Goal: Task Accomplishment & Management: Use online tool/utility

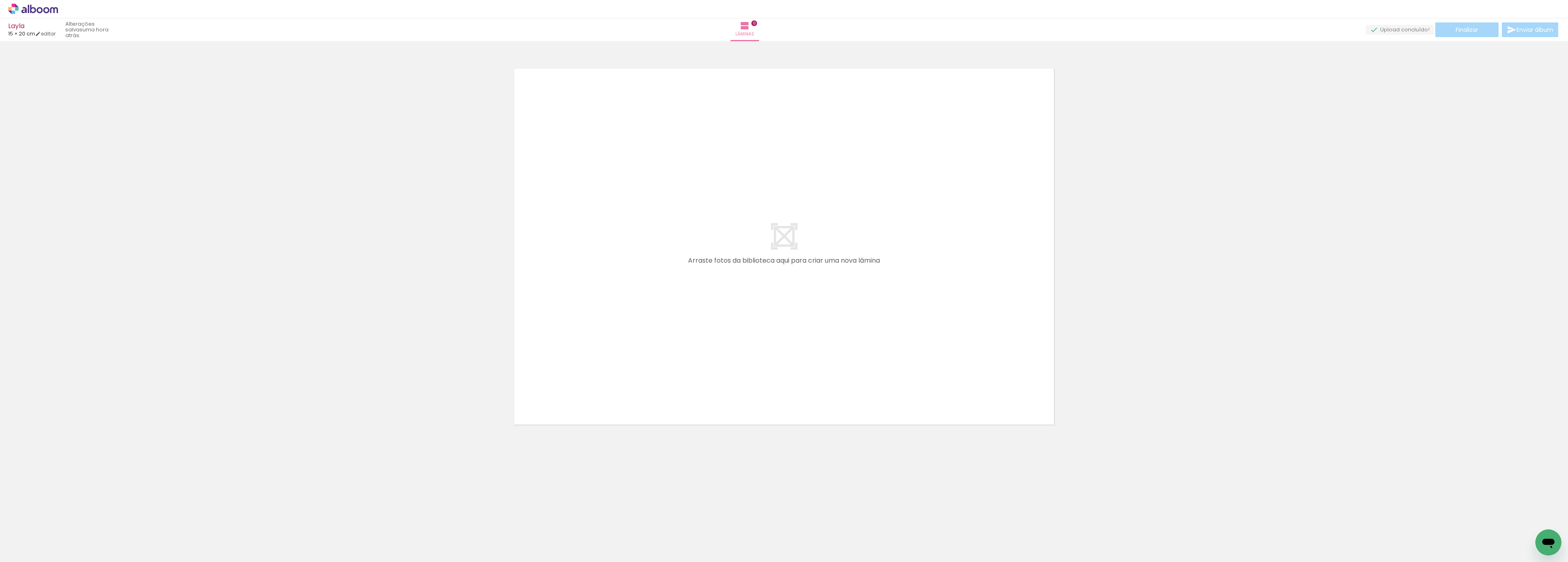
scroll to position [0, 60]
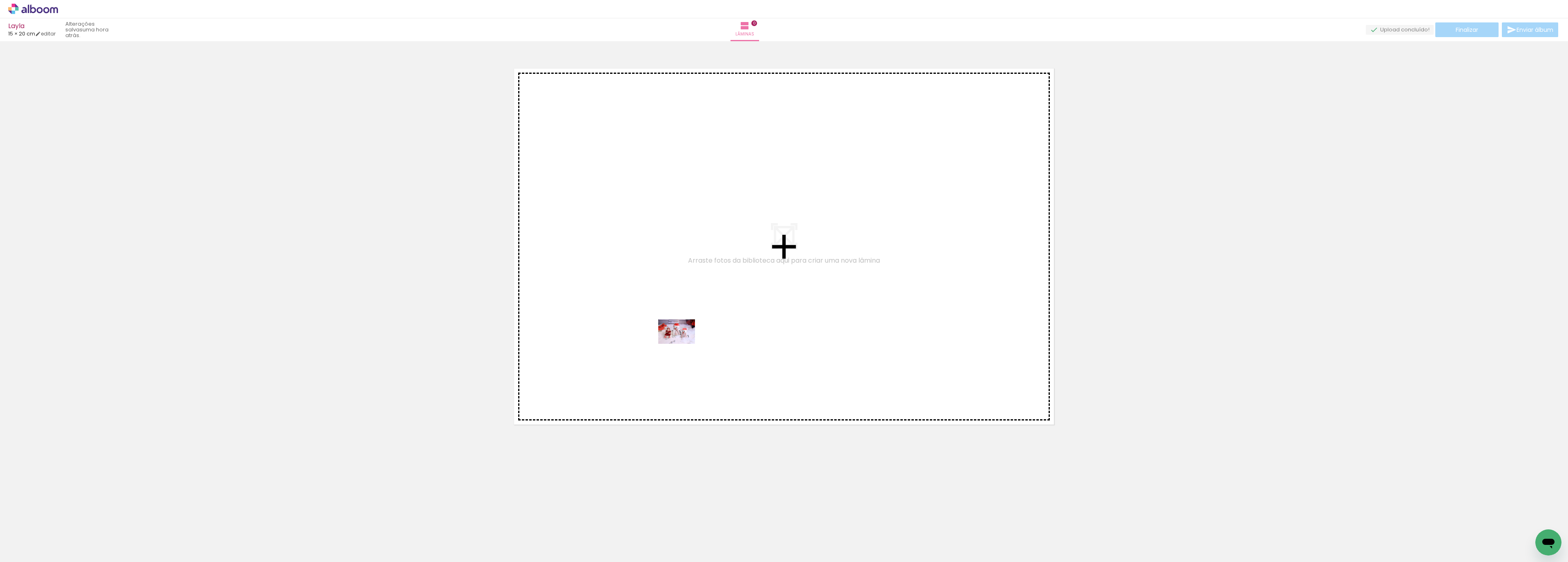
drag, startPoint x: 266, startPoint y: 539, endPoint x: 696, endPoint y: 336, distance: 475.5
click at [696, 336] on quentale-workspace at bounding box center [784, 281] width 1568 height 562
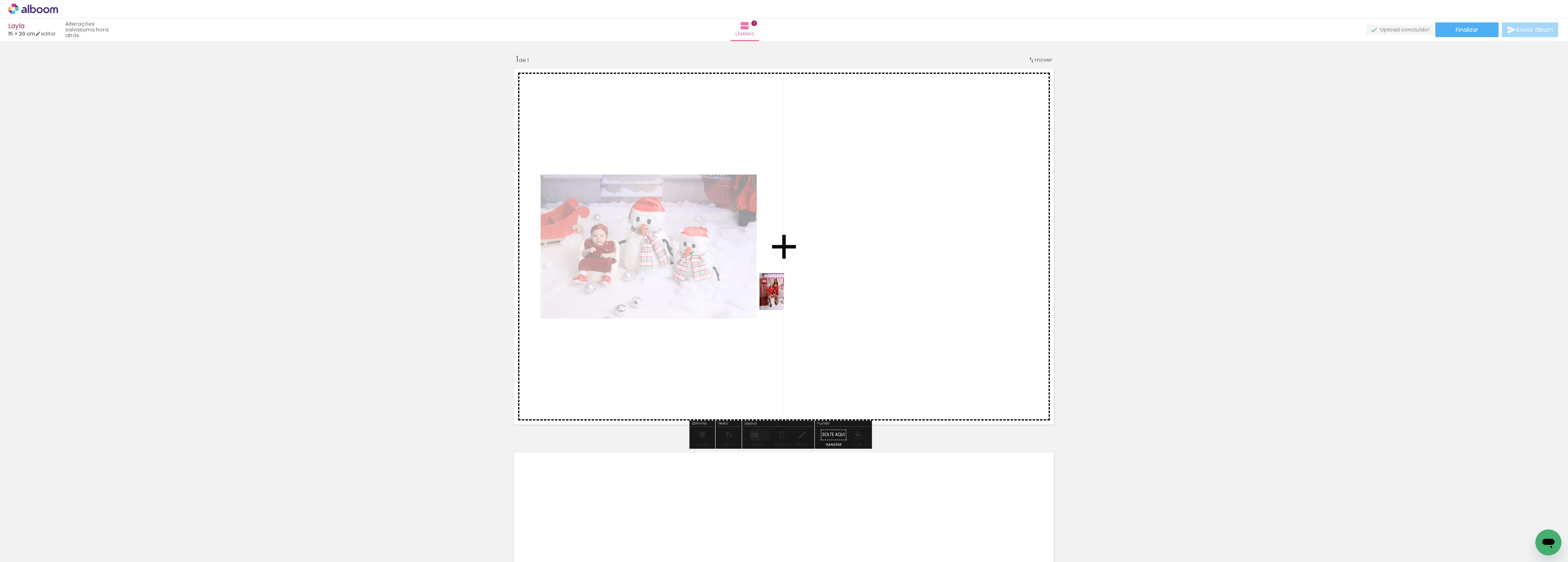
drag, startPoint x: 209, startPoint y: 532, endPoint x: 819, endPoint y: 297, distance: 653.7
click at [819, 297] on quentale-workspace at bounding box center [784, 281] width 1568 height 562
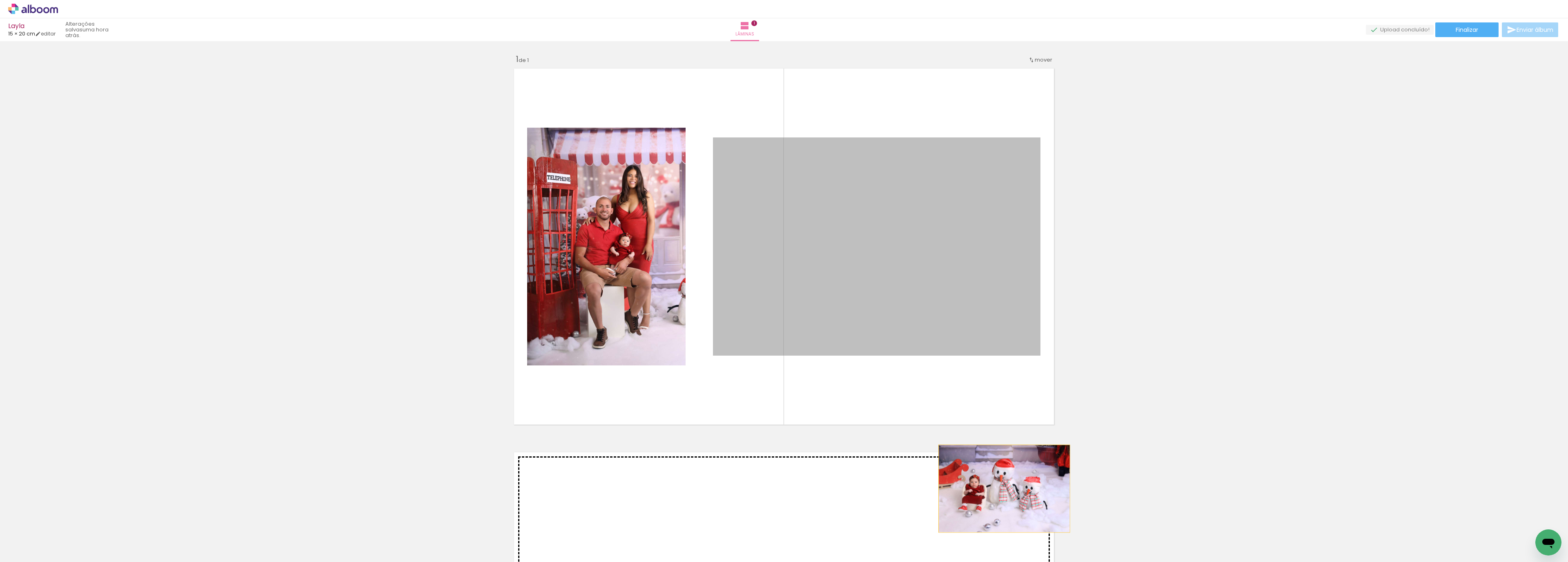
drag, startPoint x: 836, startPoint y: 277, endPoint x: 999, endPoint y: 489, distance: 267.4
click at [999, 489] on div "Inserir lâmina 1 de 1" at bounding box center [784, 428] width 1568 height 768
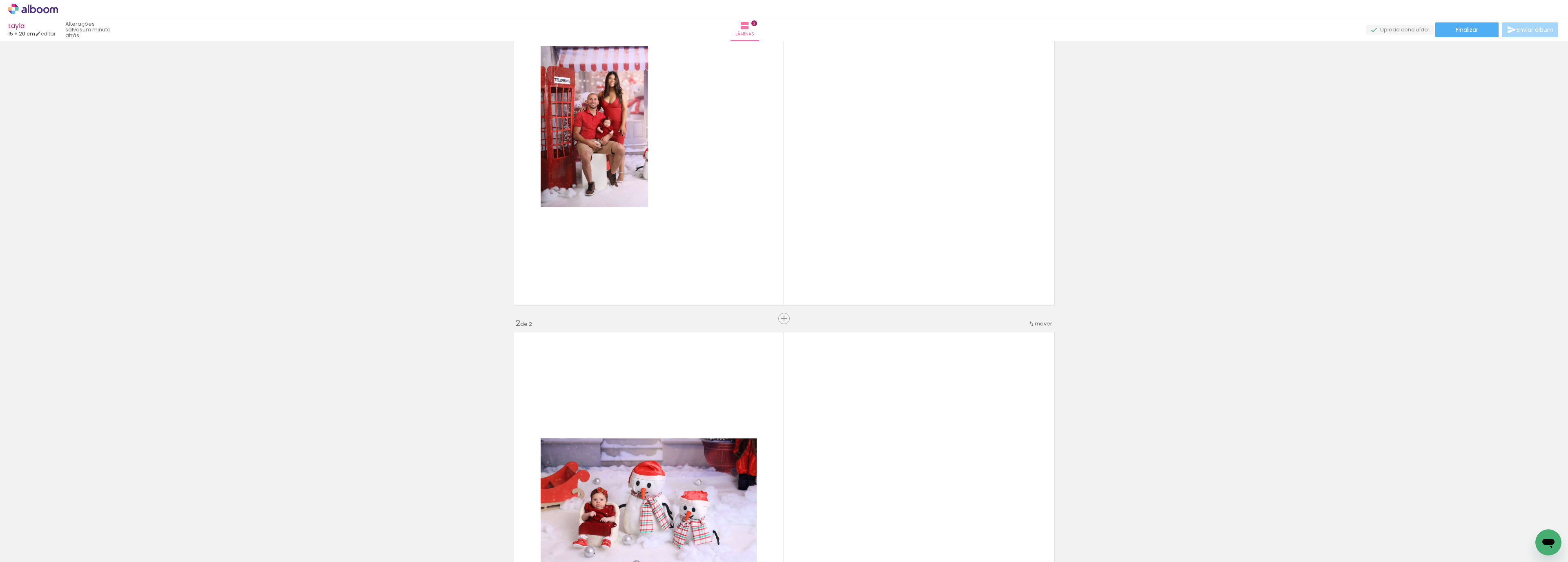
scroll to position [45, 0]
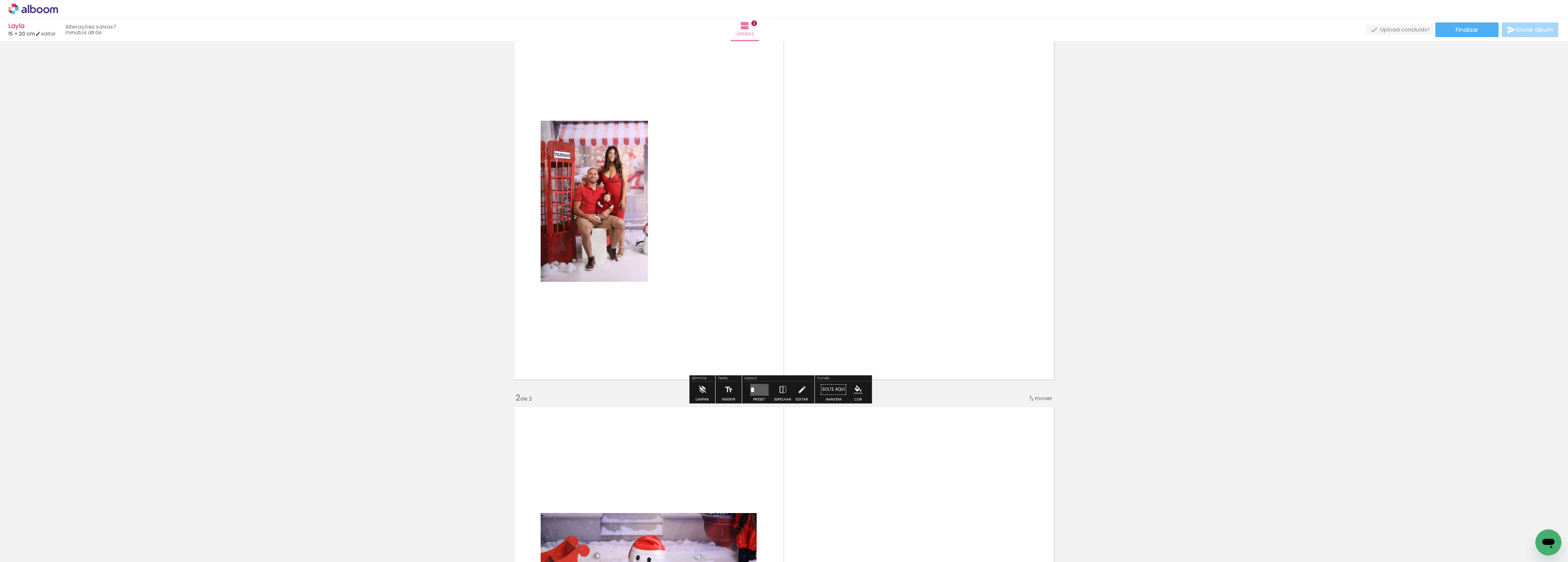
drag, startPoint x: 621, startPoint y: 220, endPoint x: 1153, endPoint y: 271, distance: 534.4
click at [800, 388] on iron-icon at bounding box center [802, 389] width 9 height 16
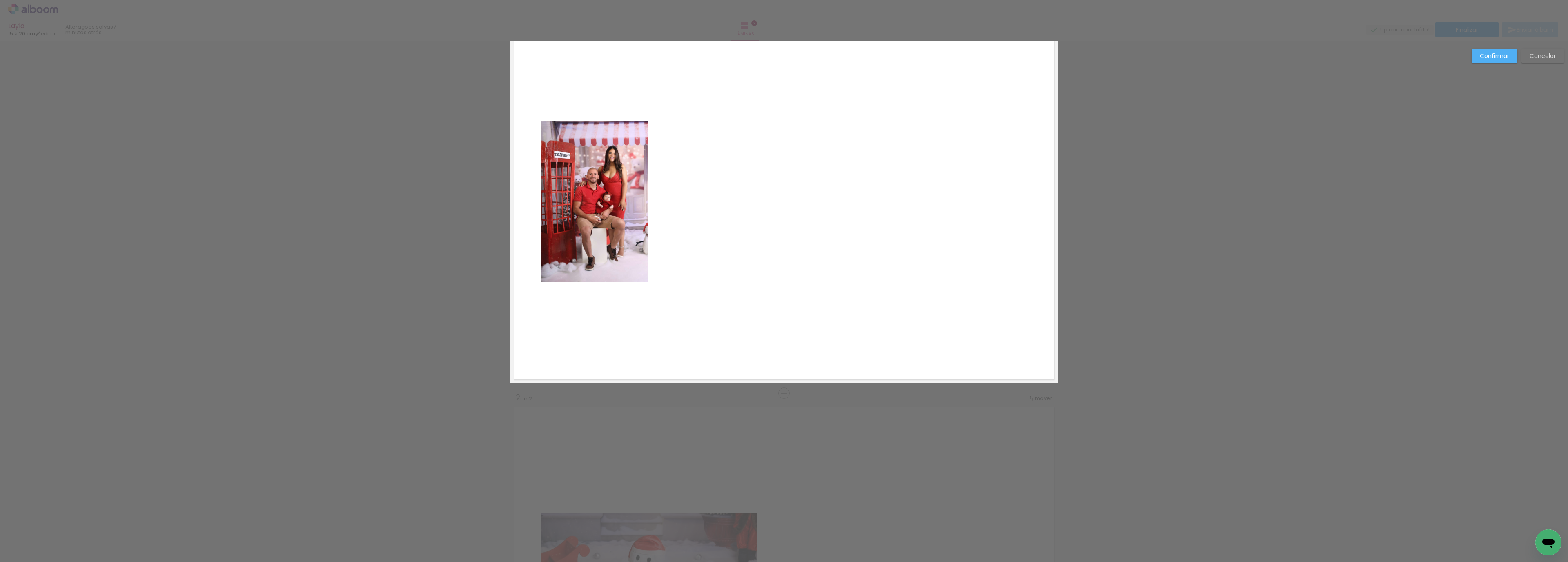
scroll to position [0, 0]
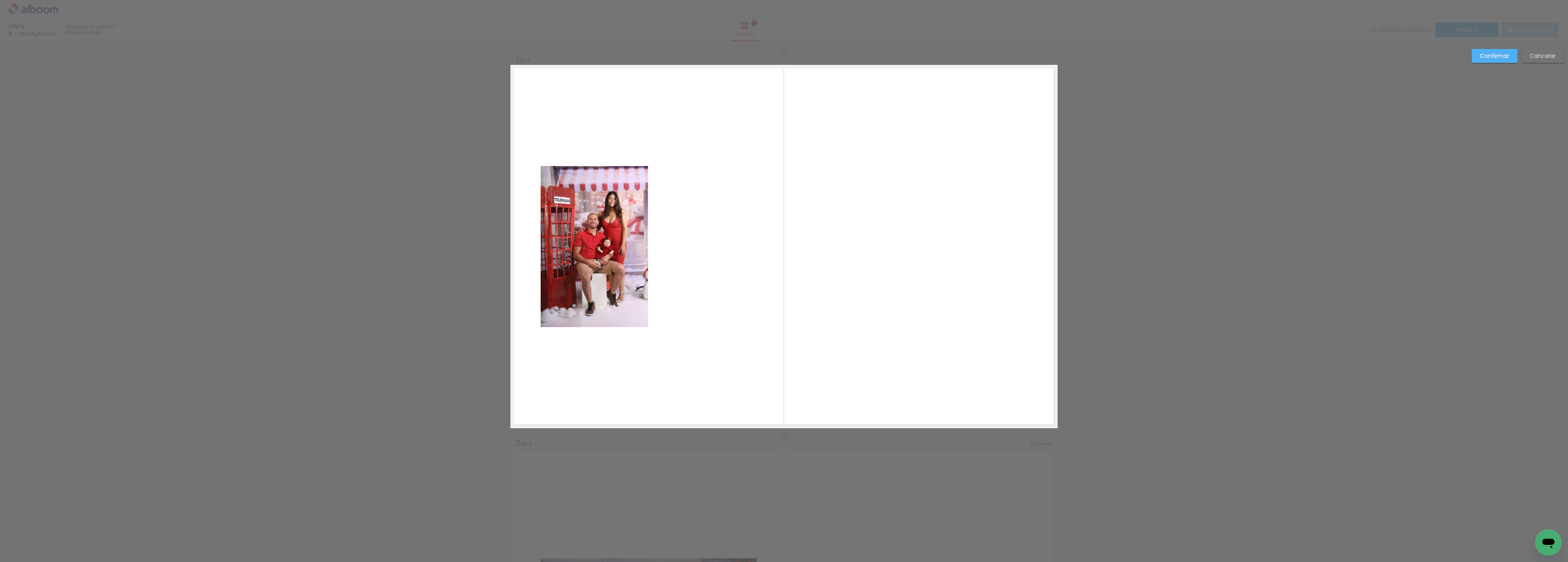
click at [1531, 61] on paper-button "Cancelar" at bounding box center [1543, 55] width 43 height 14
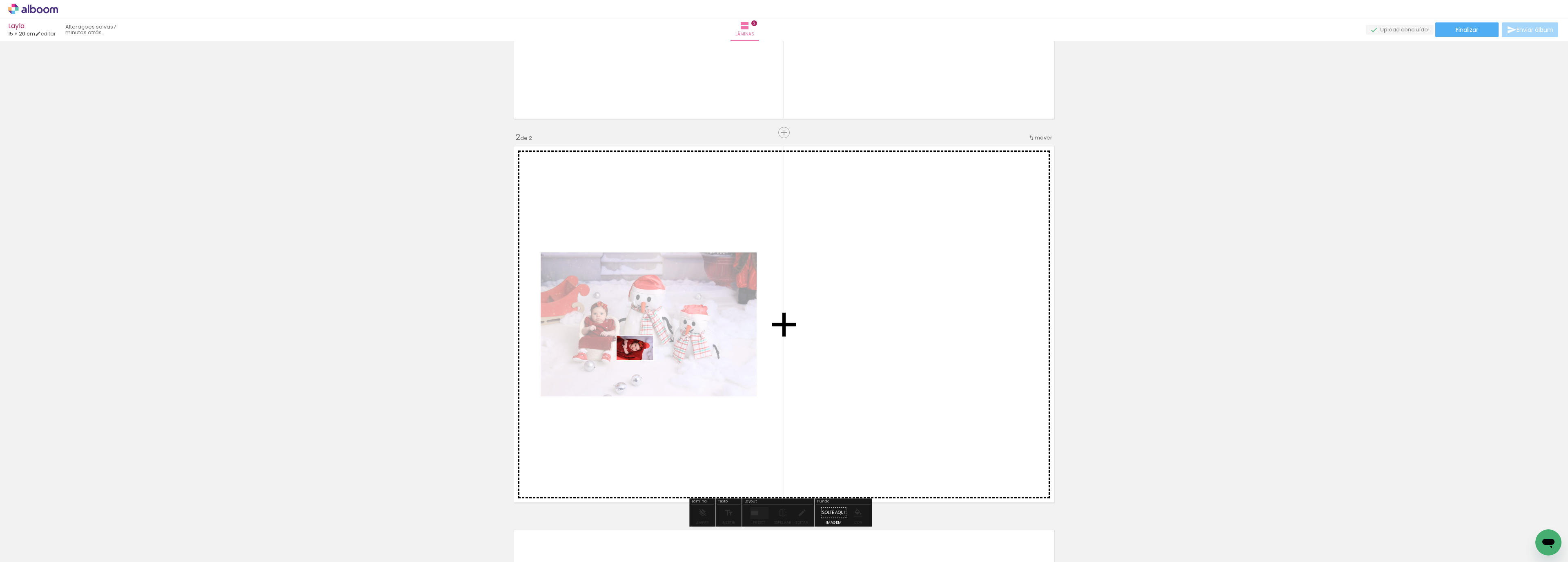
drag, startPoint x: 140, startPoint y: 517, endPoint x: 228, endPoint y: 561, distance: 98.4
click at [643, 359] on quentale-workspace at bounding box center [784, 281] width 1568 height 562
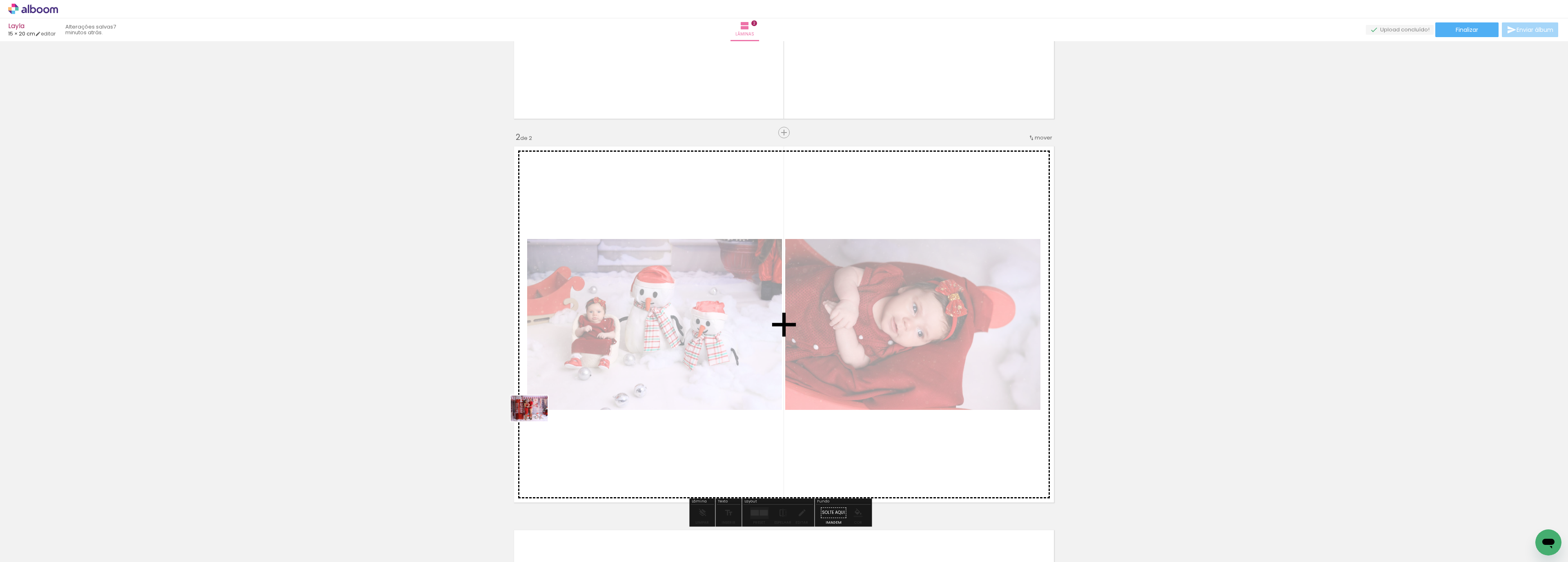
drag, startPoint x: 138, startPoint y: 537, endPoint x: 347, endPoint y: 527, distance: 209.2
click at [541, 418] on quentale-workspace at bounding box center [784, 281] width 1568 height 562
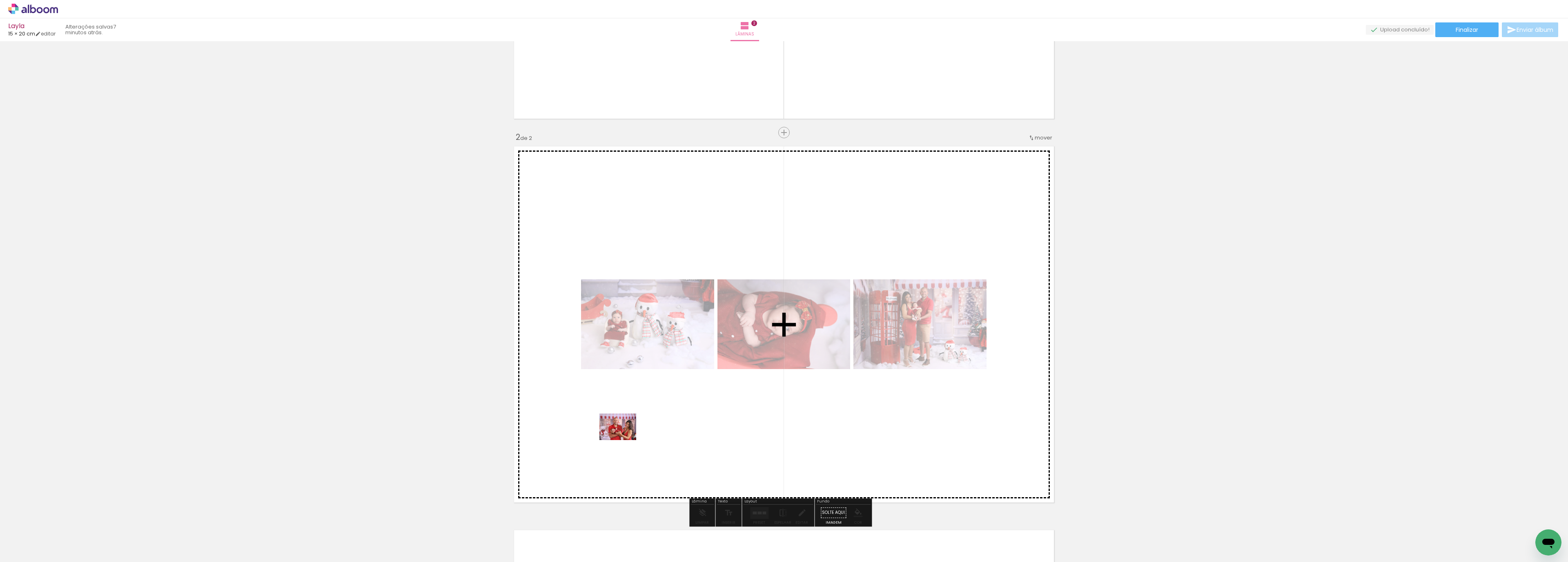
drag, startPoint x: 189, startPoint y: 549, endPoint x: 624, endPoint y: 438, distance: 448.9
click at [624, 438] on quentale-workspace at bounding box center [784, 281] width 1568 height 562
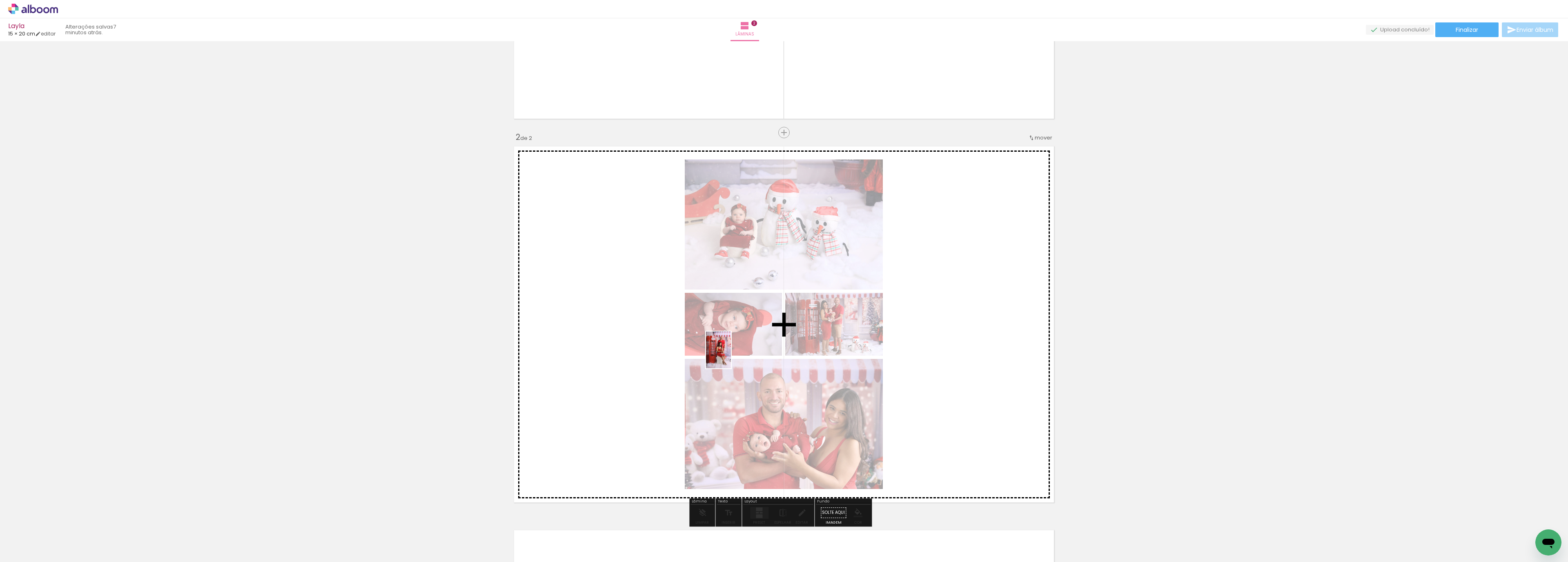
drag, startPoint x: 231, startPoint y: 547, endPoint x: 739, endPoint y: 354, distance: 543.4
click at [739, 354] on quentale-workspace at bounding box center [784, 281] width 1568 height 562
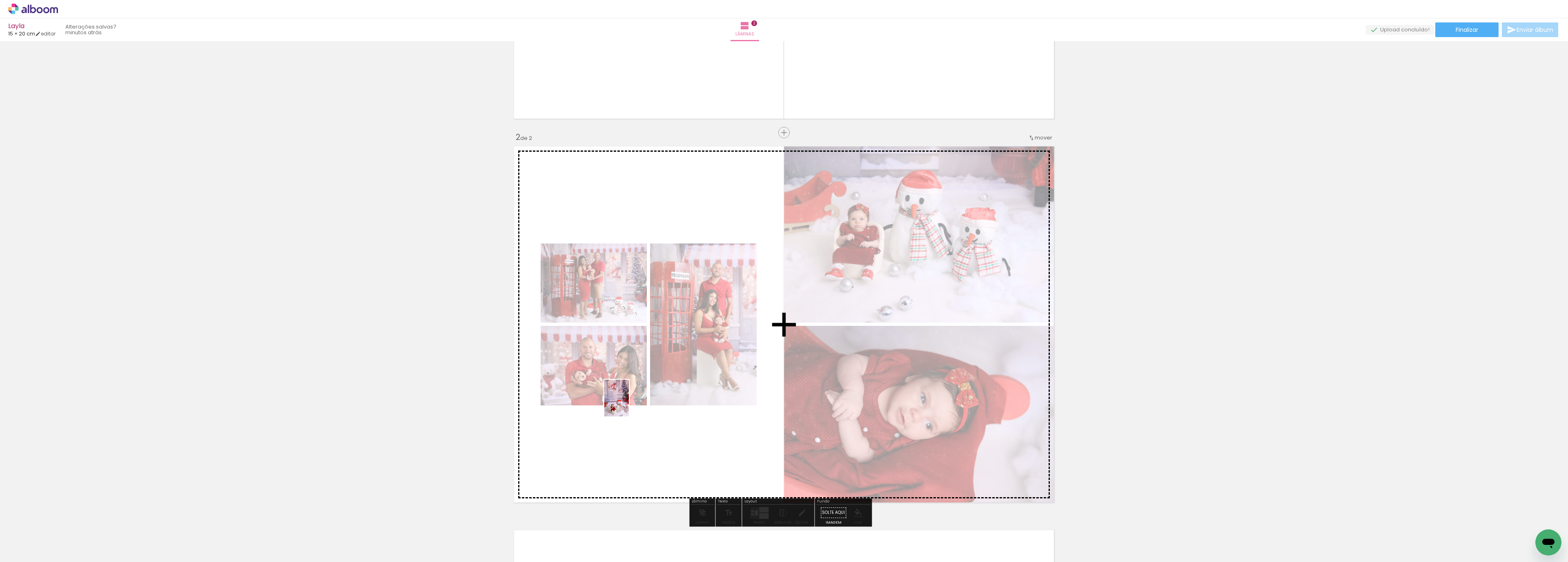
drag, startPoint x: 443, startPoint y: 496, endPoint x: 432, endPoint y: 525, distance: 31.0
click at [629, 404] on quentale-workspace at bounding box center [784, 281] width 1568 height 562
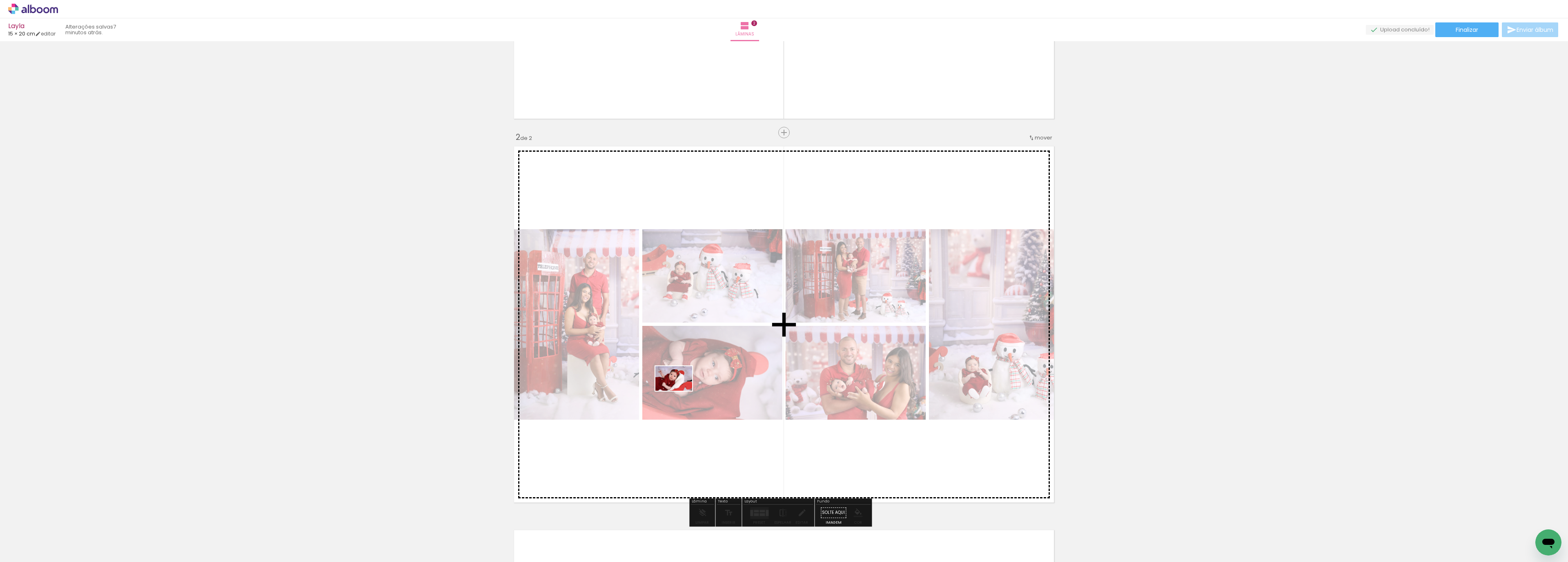
drag, startPoint x: 412, startPoint y: 540, endPoint x: 680, endPoint y: 391, distance: 306.6
click at [680, 391] on quentale-workspace at bounding box center [784, 281] width 1568 height 562
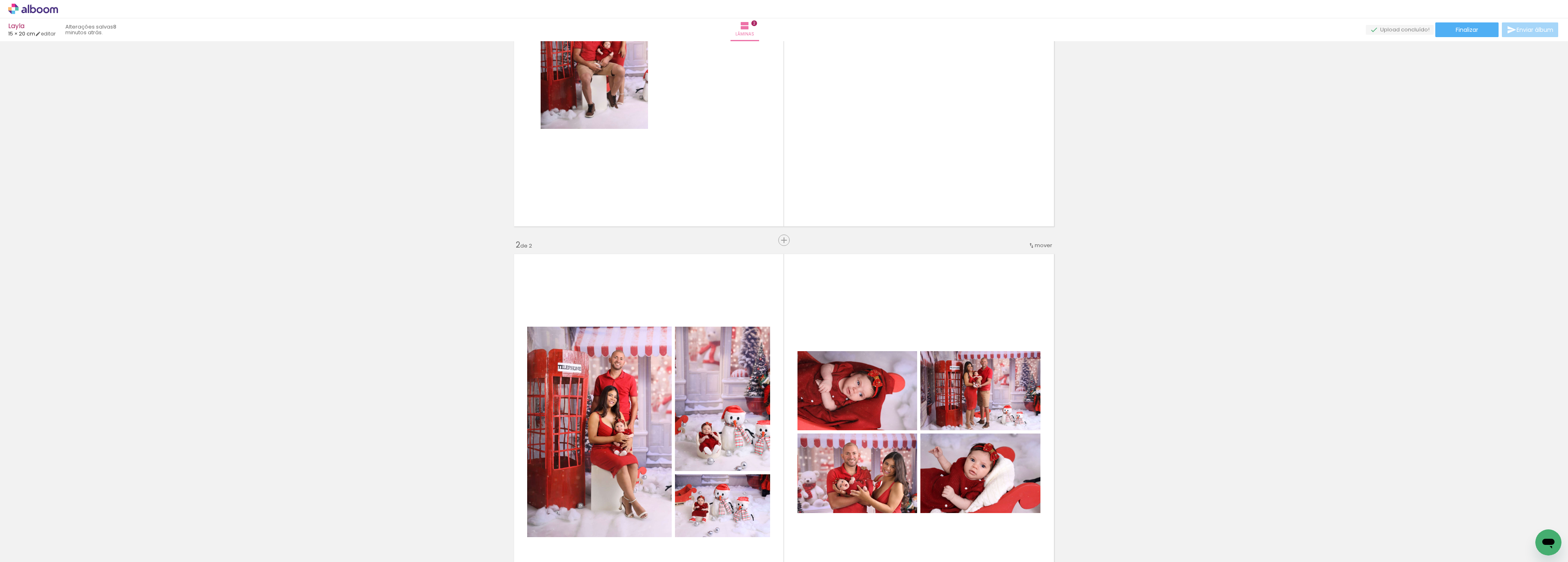
scroll to position [199, 0]
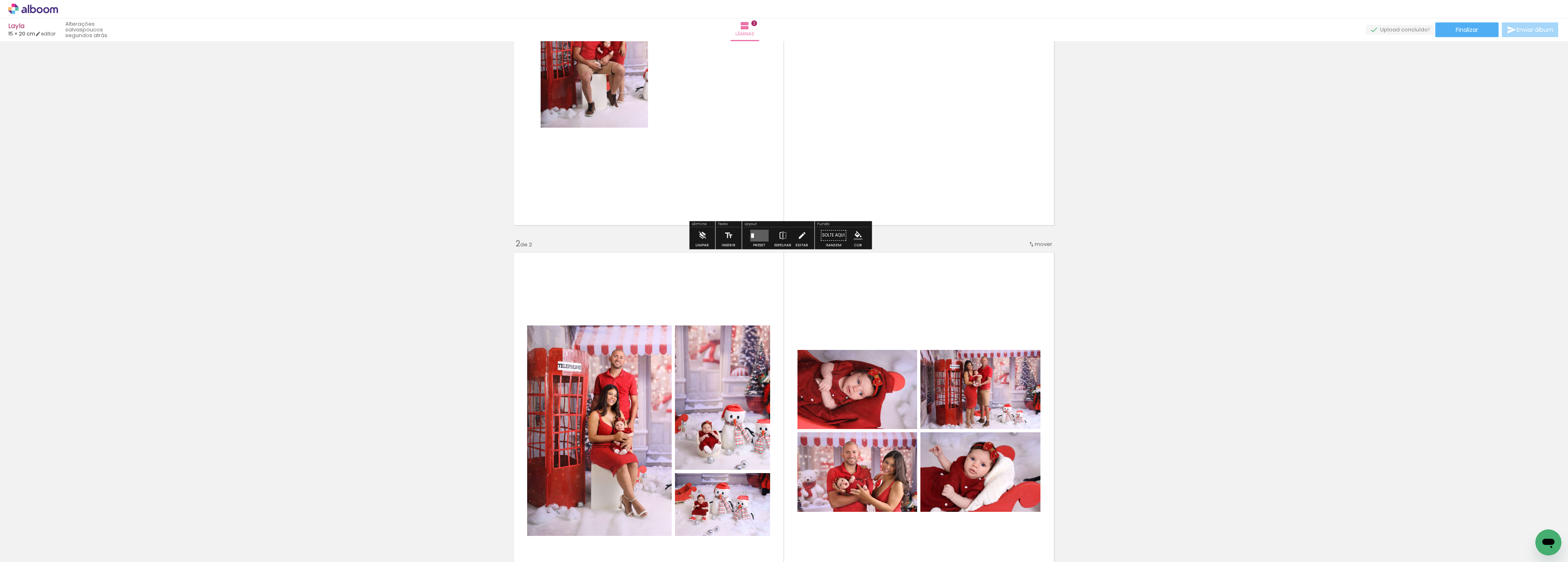
drag, startPoint x: 596, startPoint y: 128, endPoint x: 691, endPoint y: 144, distance: 96.3
click at [691, 144] on quentale-layouter at bounding box center [784, 47] width 547 height 364
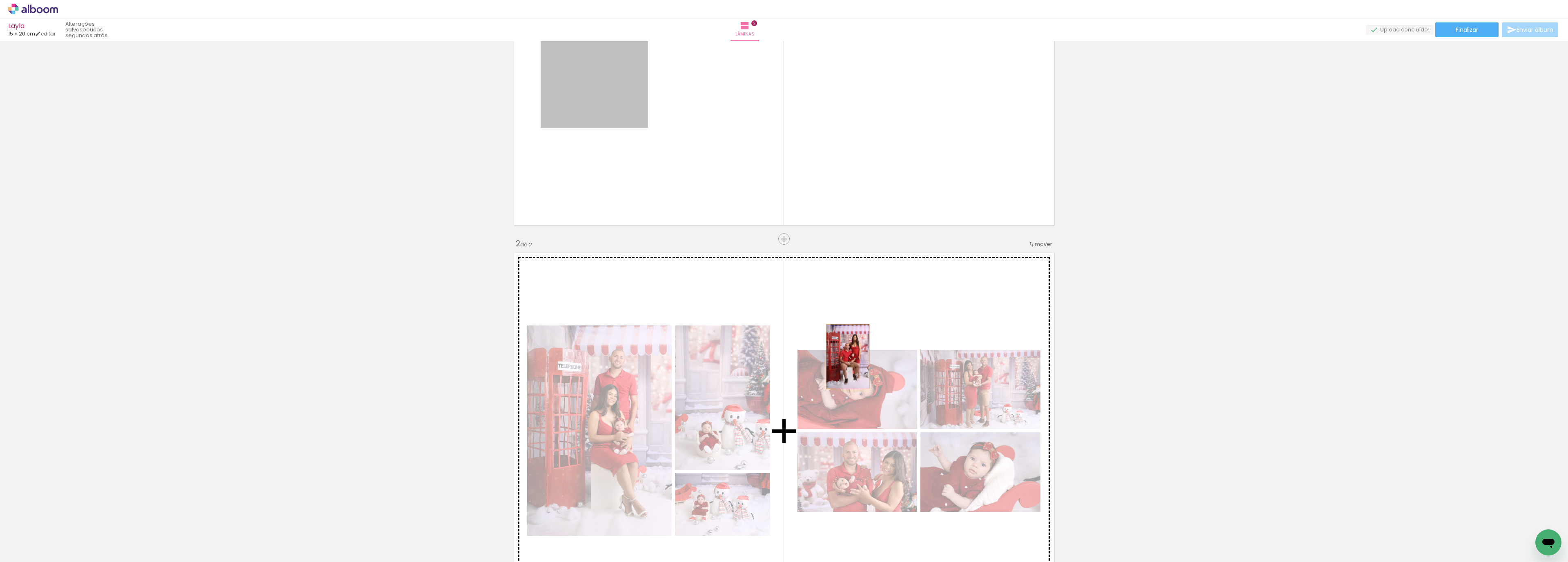
drag, startPoint x: 598, startPoint y: 105, endPoint x: 864, endPoint y: 401, distance: 398.0
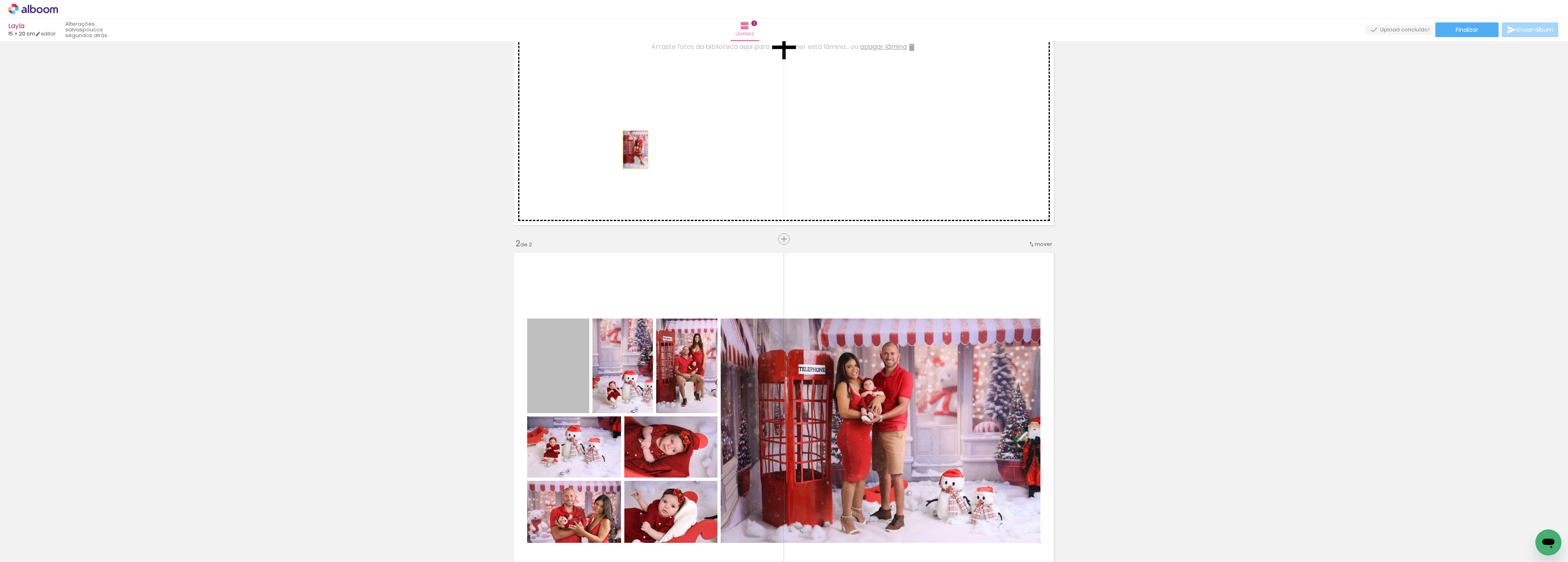
drag, startPoint x: 560, startPoint y: 385, endPoint x: 631, endPoint y: 150, distance: 245.5
click at [631, 150] on div "Inserir lâmina 1 de 2 Inserir lâmina 2 de 2" at bounding box center [784, 420] width 1568 height 1152
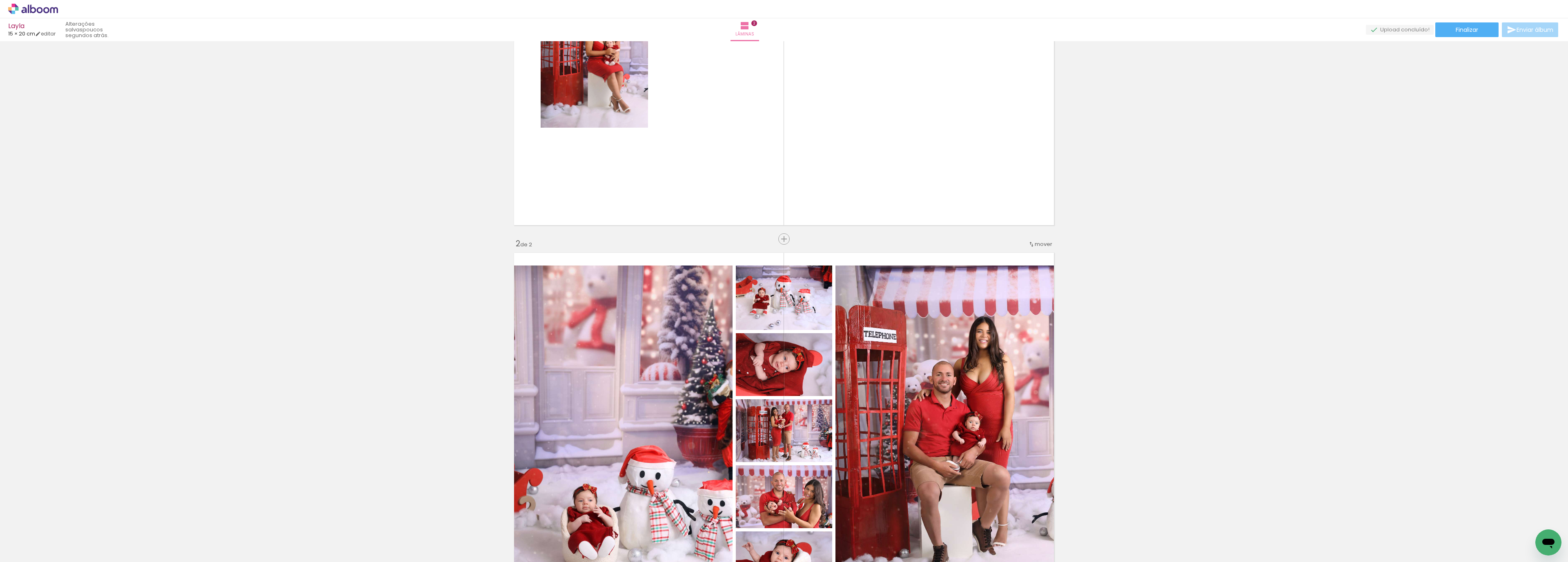
scroll to position [261, 0]
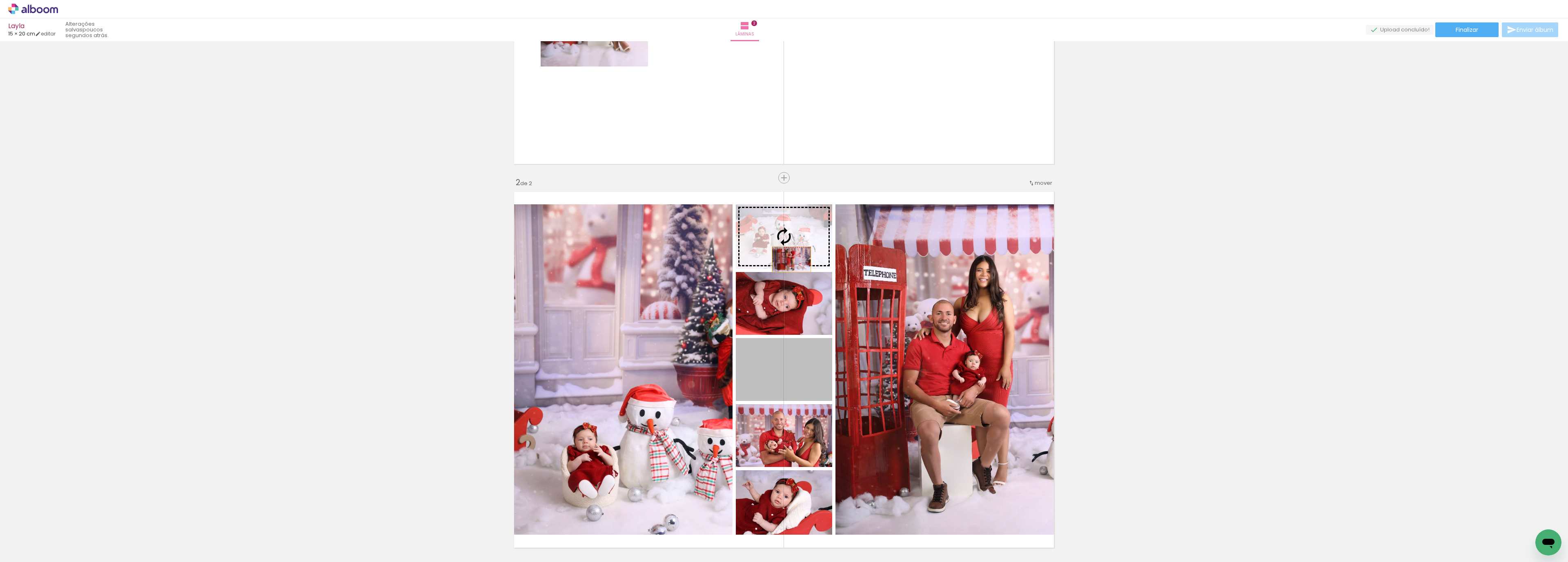
drag, startPoint x: 786, startPoint y: 372, endPoint x: 787, endPoint y: 257, distance: 115.0
click at [0, 0] on slot at bounding box center [0, 0] width 0 height 0
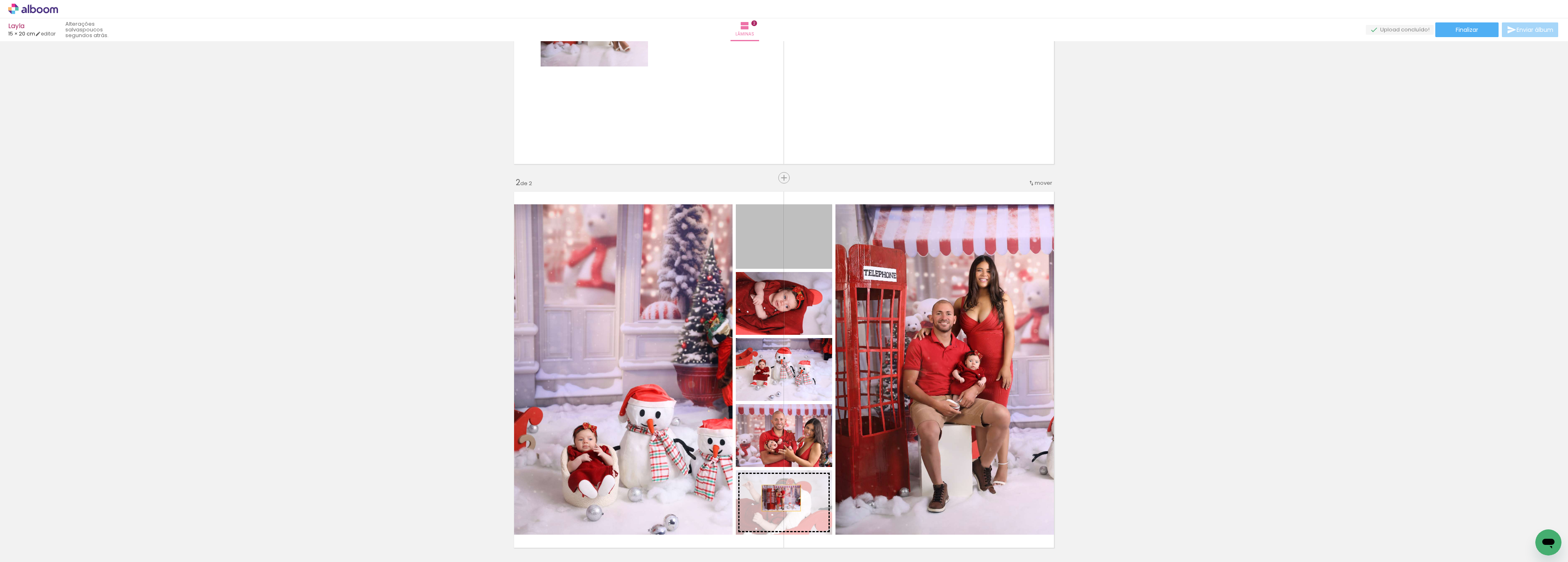
drag, startPoint x: 787, startPoint y: 263, endPoint x: 777, endPoint y: 498, distance: 235.2
click at [0, 0] on slot at bounding box center [0, 0] width 0 height 0
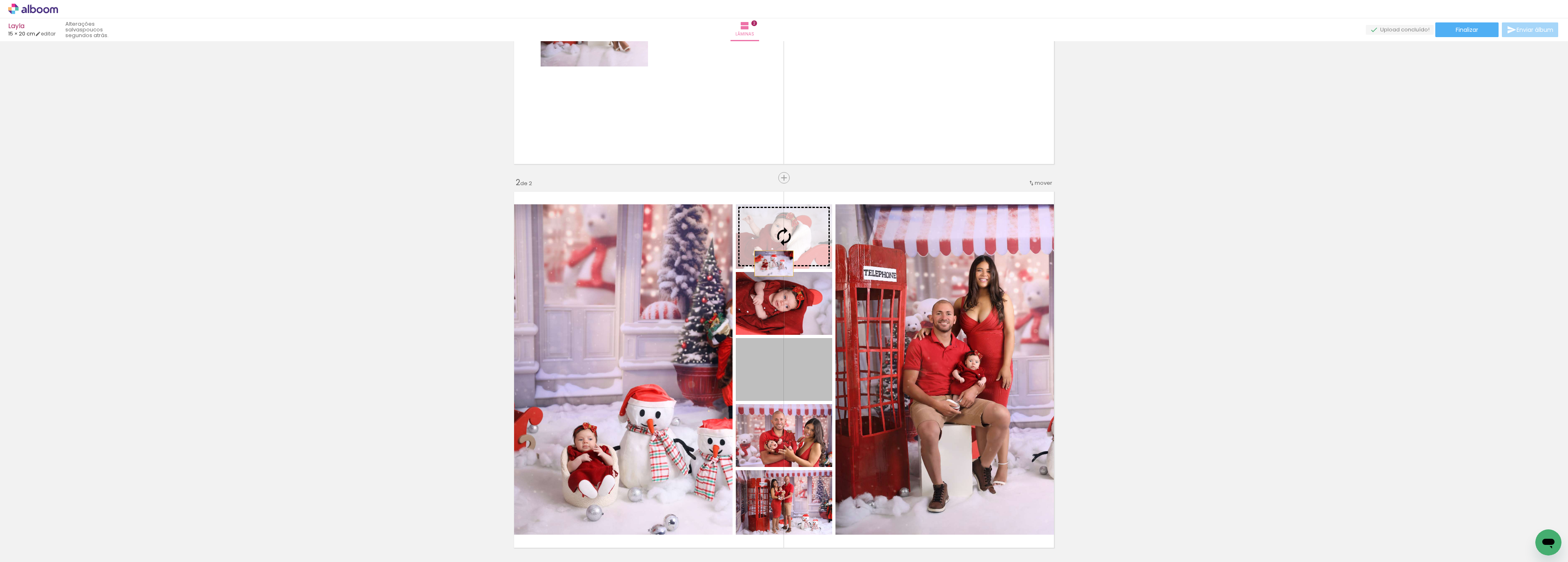
drag, startPoint x: 762, startPoint y: 386, endPoint x: 770, endPoint y: 263, distance: 123.3
click at [0, 0] on slot at bounding box center [0, 0] width 0 height 0
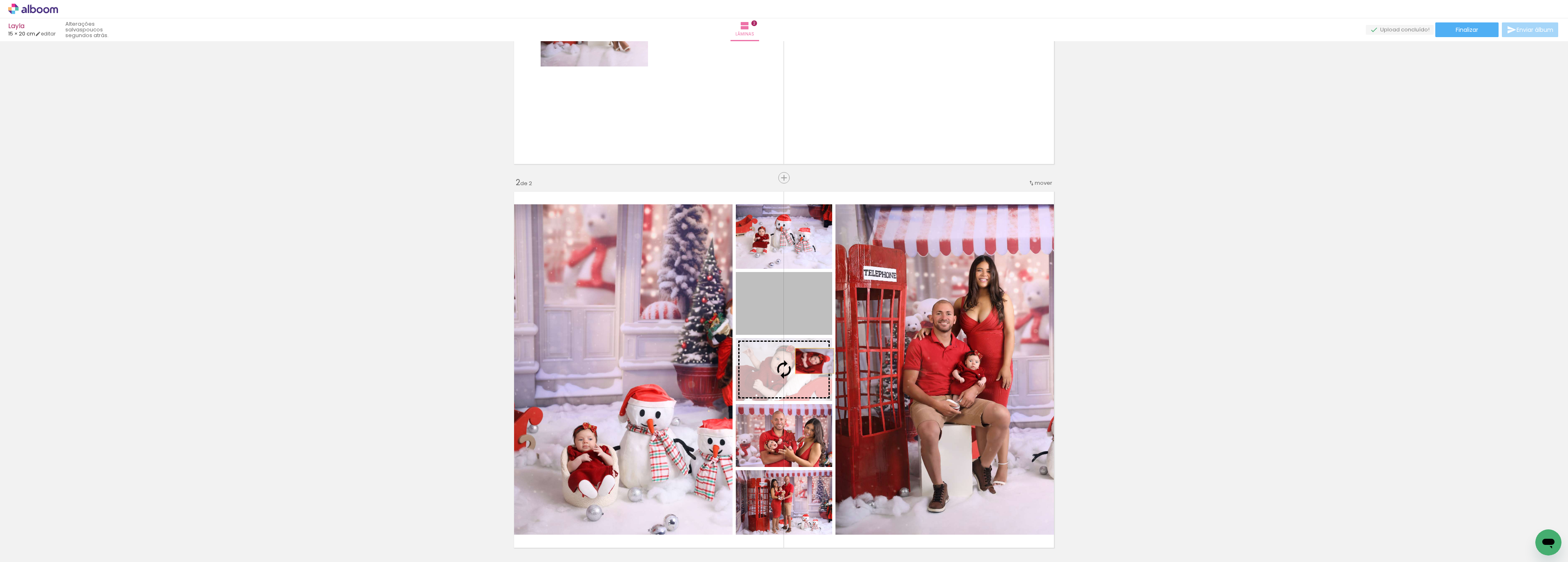
drag, startPoint x: 785, startPoint y: 302, endPoint x: 810, endPoint y: 363, distance: 65.9
click at [0, 0] on slot at bounding box center [0, 0] width 0 height 0
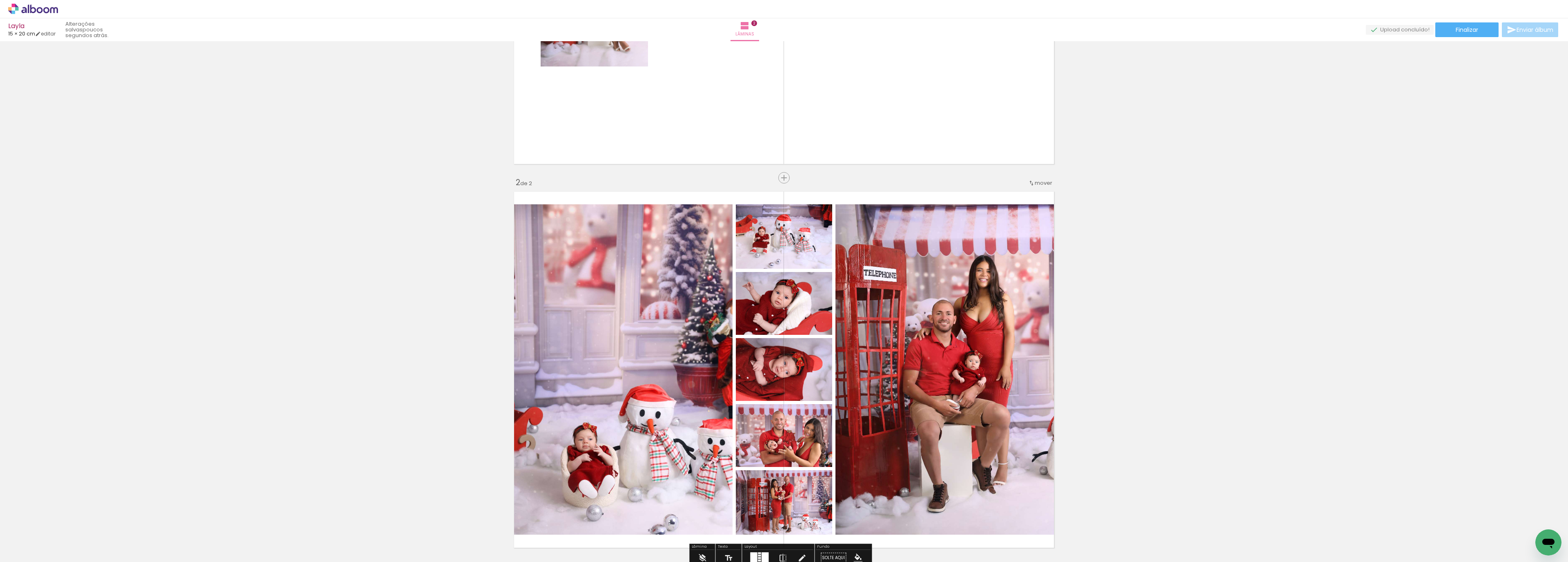
click at [1098, 295] on div "Inserir lâmina 1 de 2 Inserir lâmina 2 de 2" at bounding box center [784, 359] width 1568 height 1152
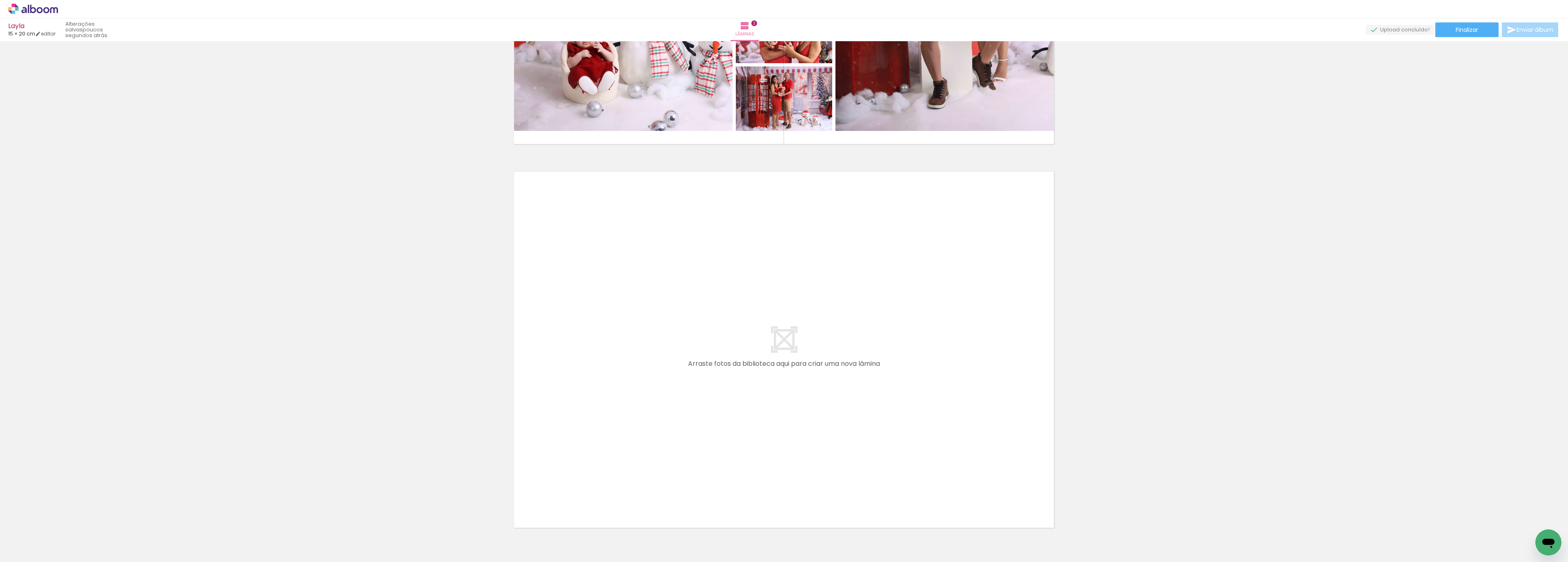
scroll to position [713, 0]
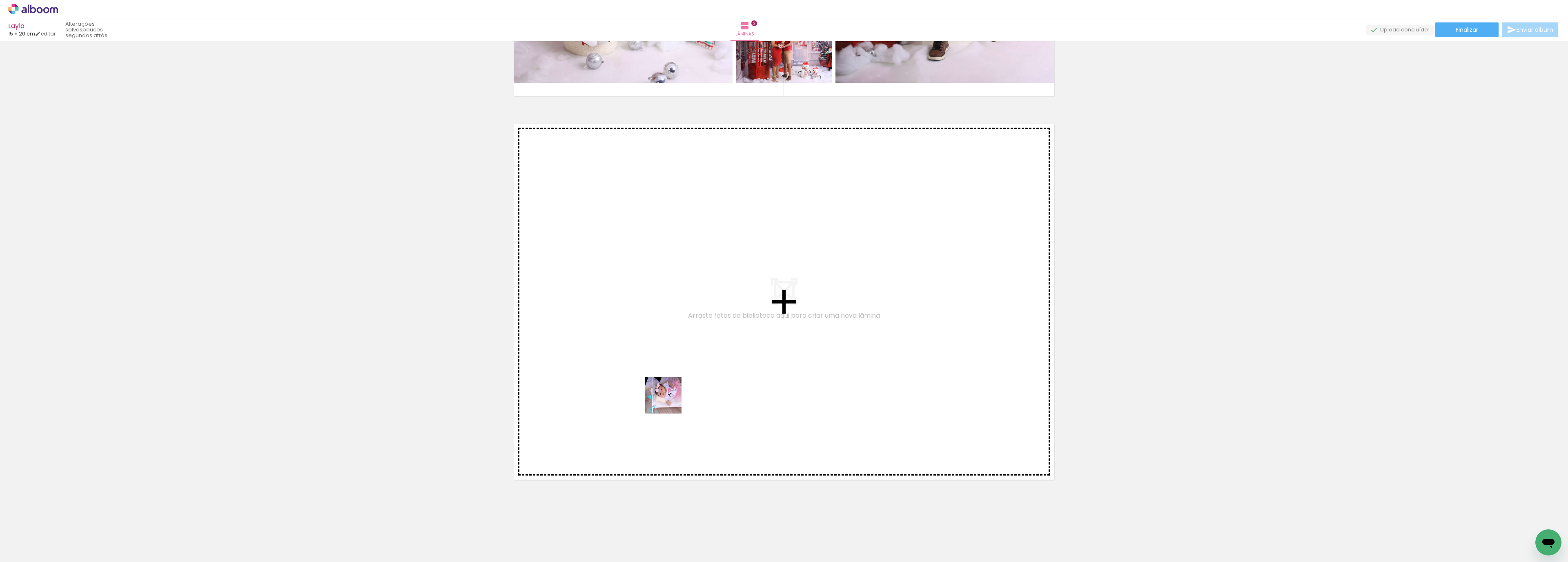
drag, startPoint x: 492, startPoint y: 544, endPoint x: 710, endPoint y: 354, distance: 289.2
click at [710, 354] on quentale-workspace at bounding box center [784, 281] width 1568 height 562
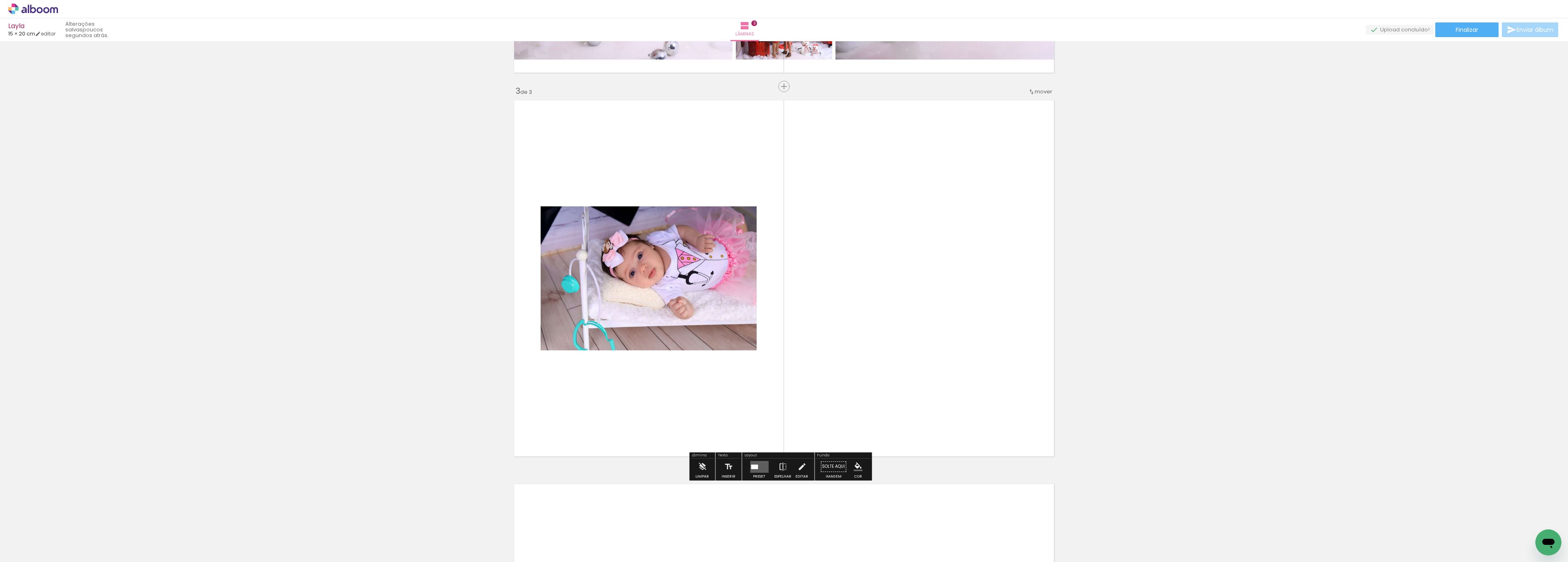
scroll to position [738, 0]
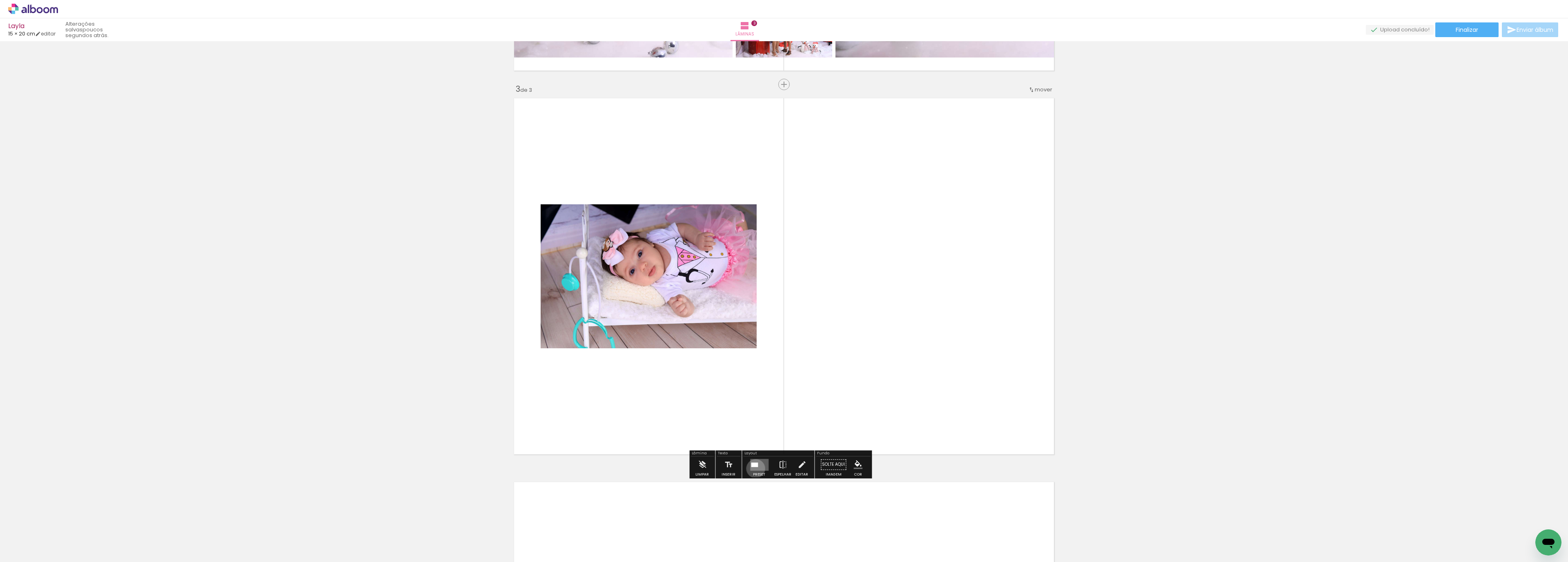
click at [754, 468] on quentale-layouter at bounding box center [759, 465] width 18 height 12
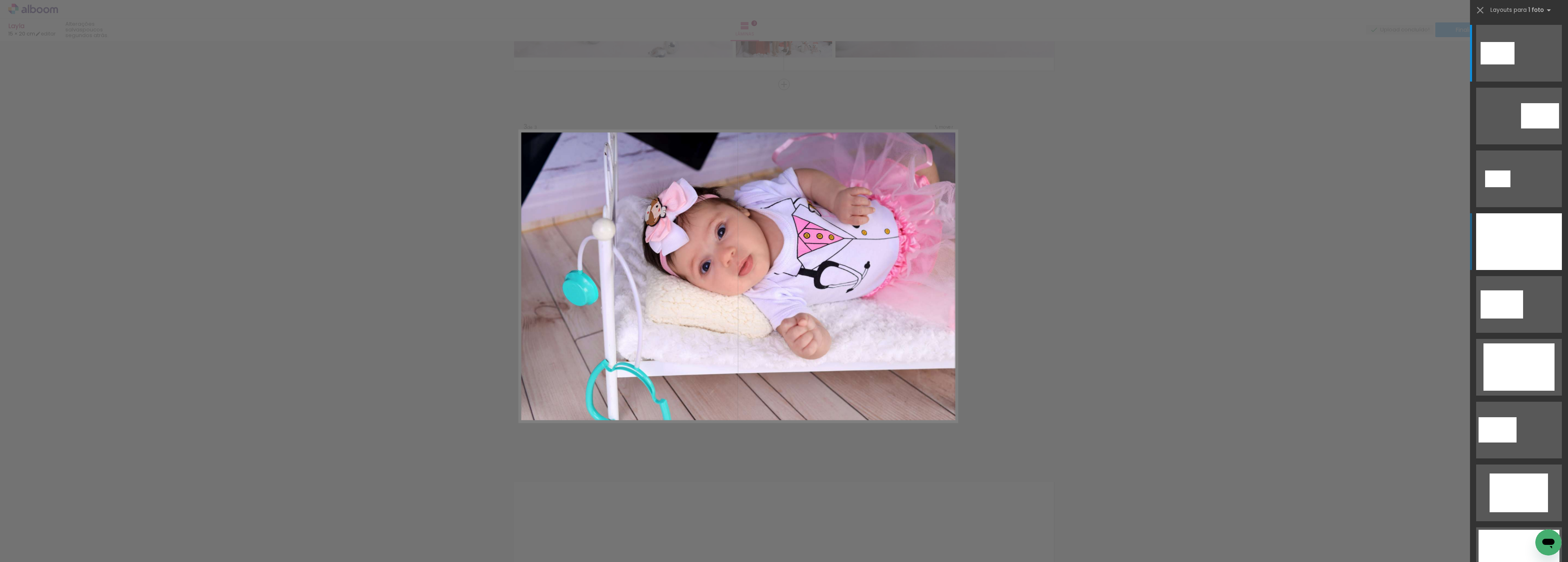
click at [1488, 235] on div at bounding box center [1519, 241] width 86 height 57
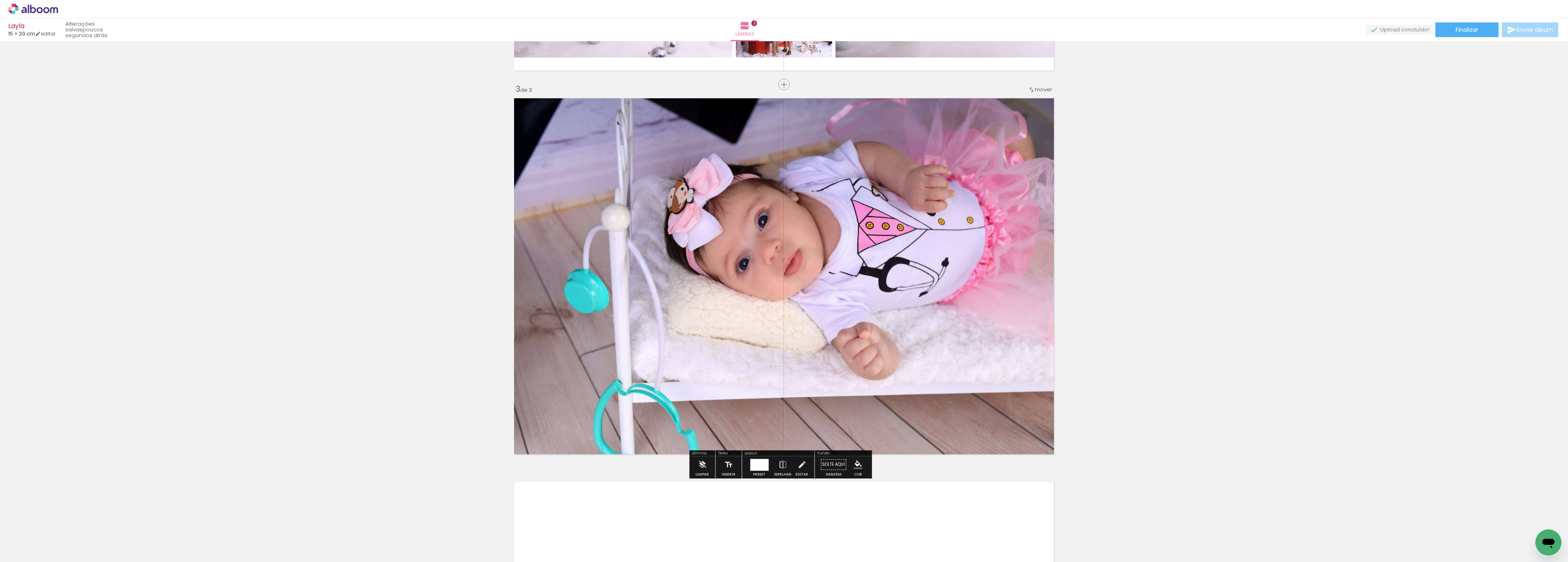
click at [1353, 271] on div "Inserir lâmina 1 de 3 Inserir lâmina 2 de 3 Inserir lâmina 3 de 3" at bounding box center [784, 74] width 1568 height 1536
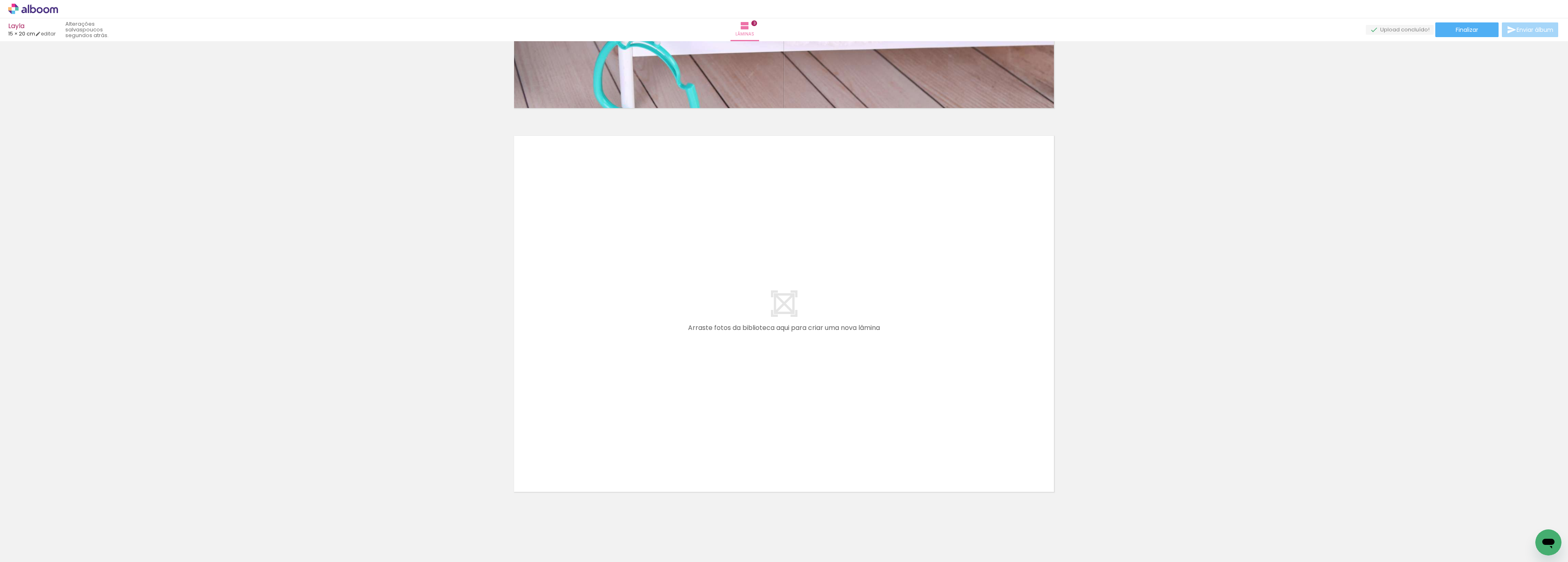
scroll to position [1097, 0]
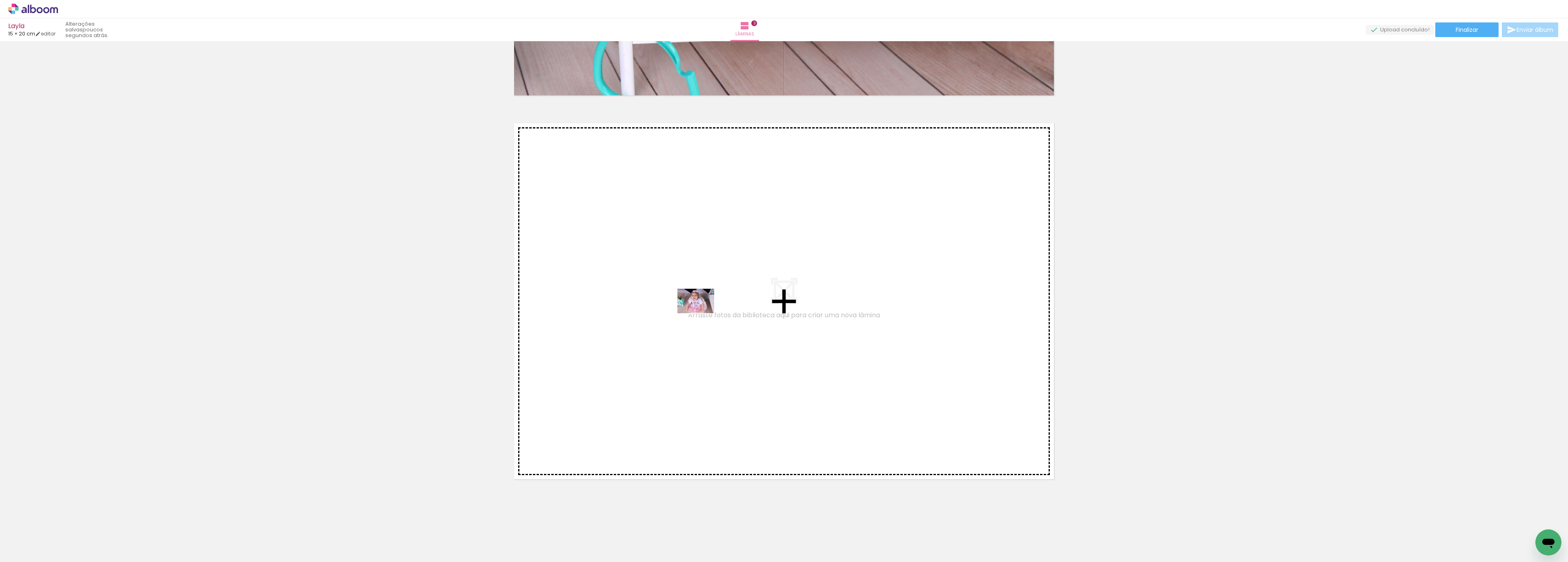
drag, startPoint x: 460, startPoint y: 544, endPoint x: 702, endPoint y: 313, distance: 334.6
click at [702, 313] on quentale-workspace at bounding box center [784, 281] width 1568 height 562
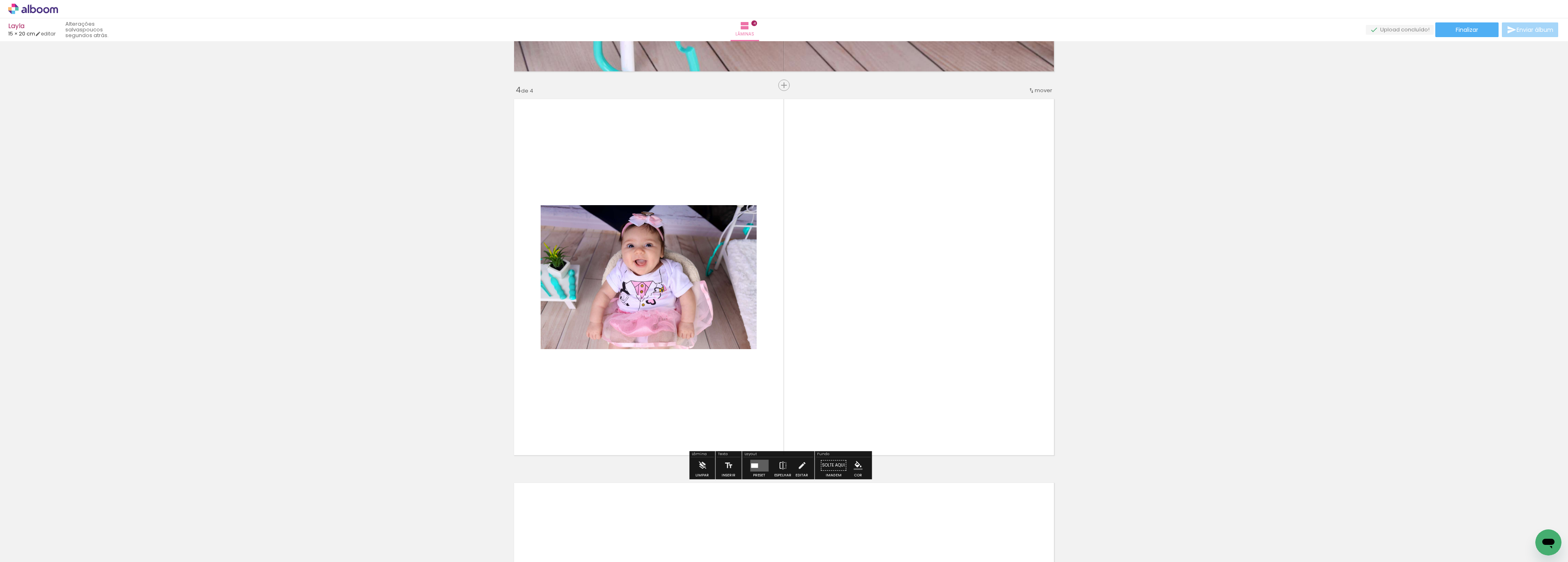
scroll to position [1122, 0]
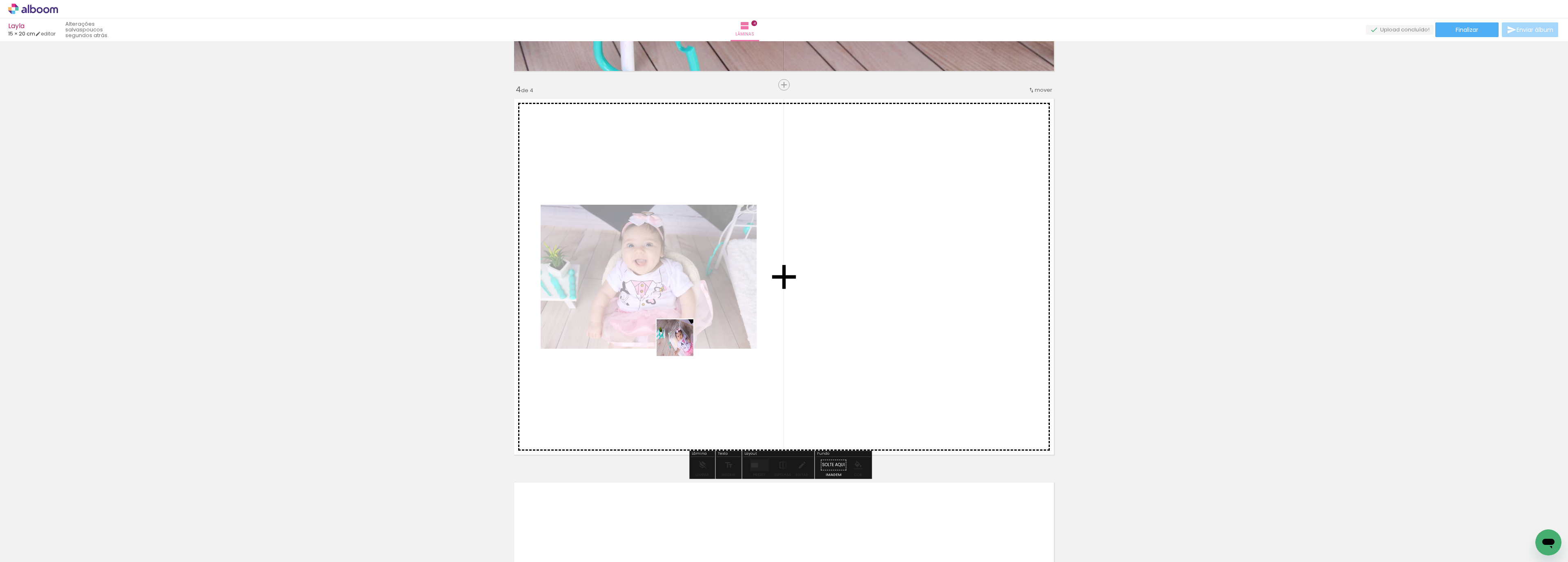
drag, startPoint x: 541, startPoint y: 536, endPoint x: 681, endPoint y: 344, distance: 237.6
click at [681, 344] on quentale-workspace at bounding box center [784, 281] width 1568 height 562
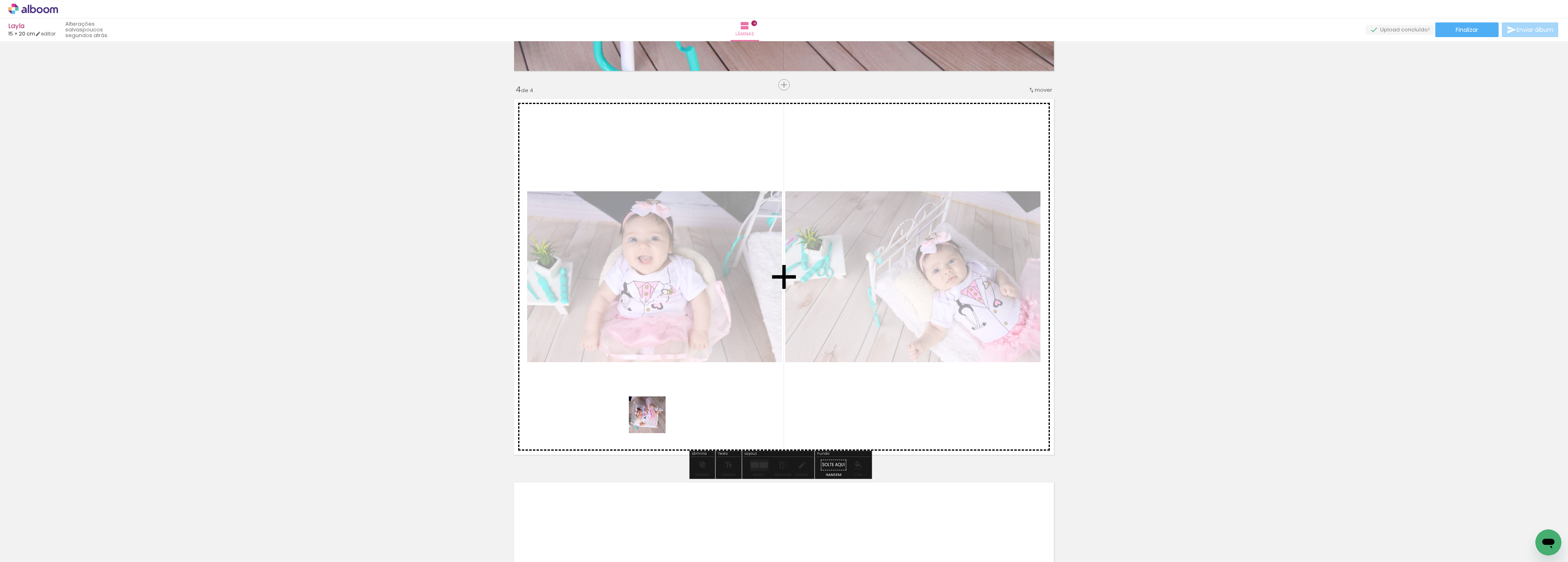
drag, startPoint x: 588, startPoint y: 544, endPoint x: 651, endPoint y: 493, distance: 81.1
click at [662, 411] on quentale-workspace at bounding box center [784, 281] width 1568 height 562
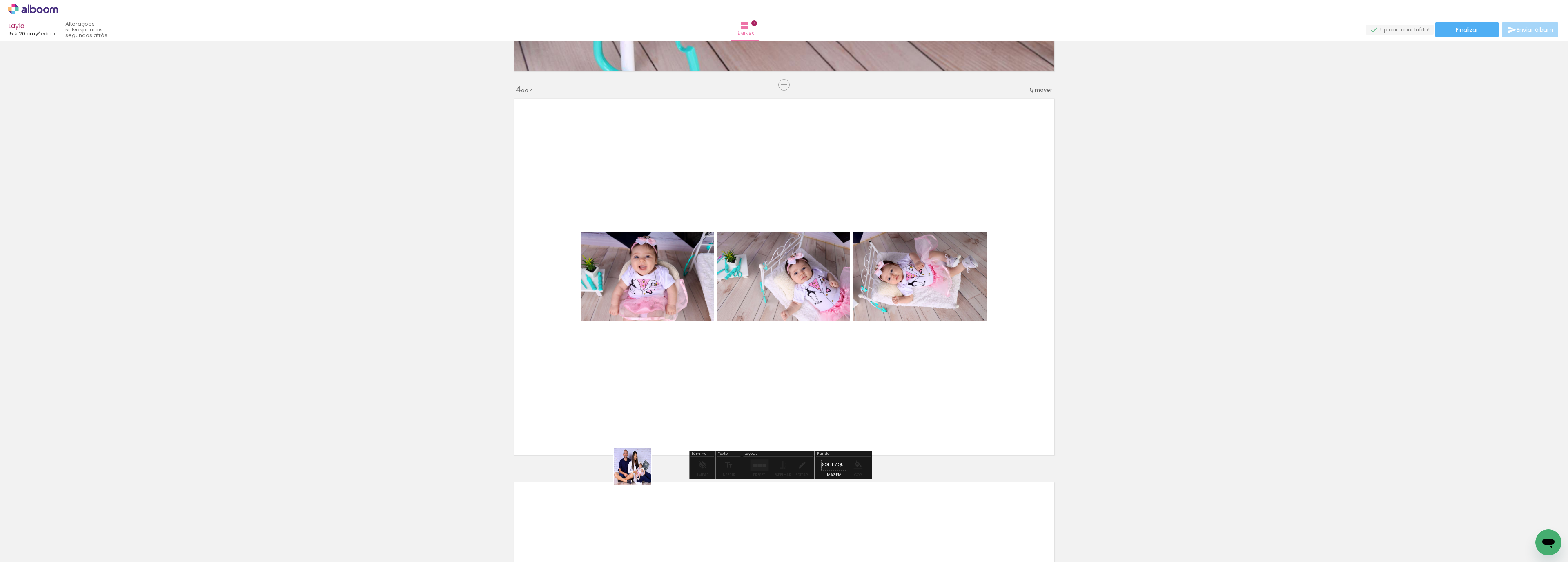
drag, startPoint x: 641, startPoint y: 537, endPoint x: 688, endPoint y: 482, distance: 72.3
click at [651, 398] on quentale-workspace at bounding box center [784, 281] width 1568 height 562
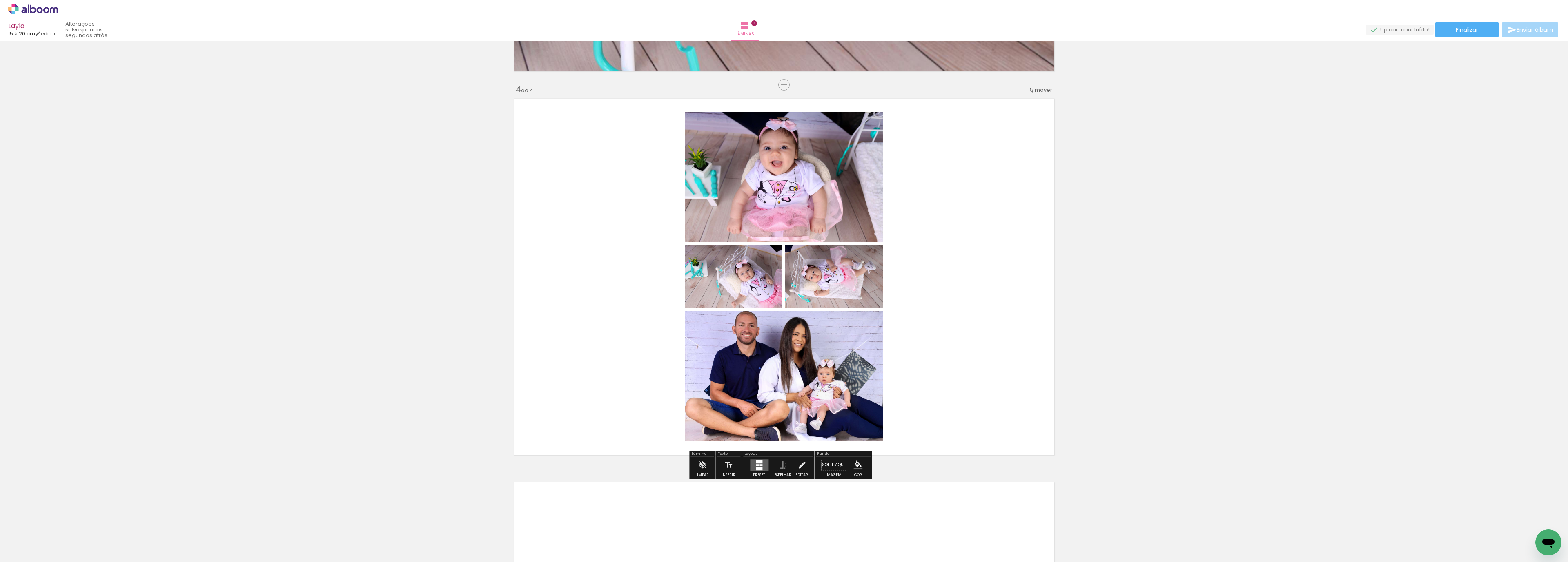
drag, startPoint x: 684, startPoint y: 536, endPoint x: 725, endPoint y: 513, distance: 47.0
click at [698, 392] on quentale-workspace at bounding box center [784, 281] width 1568 height 562
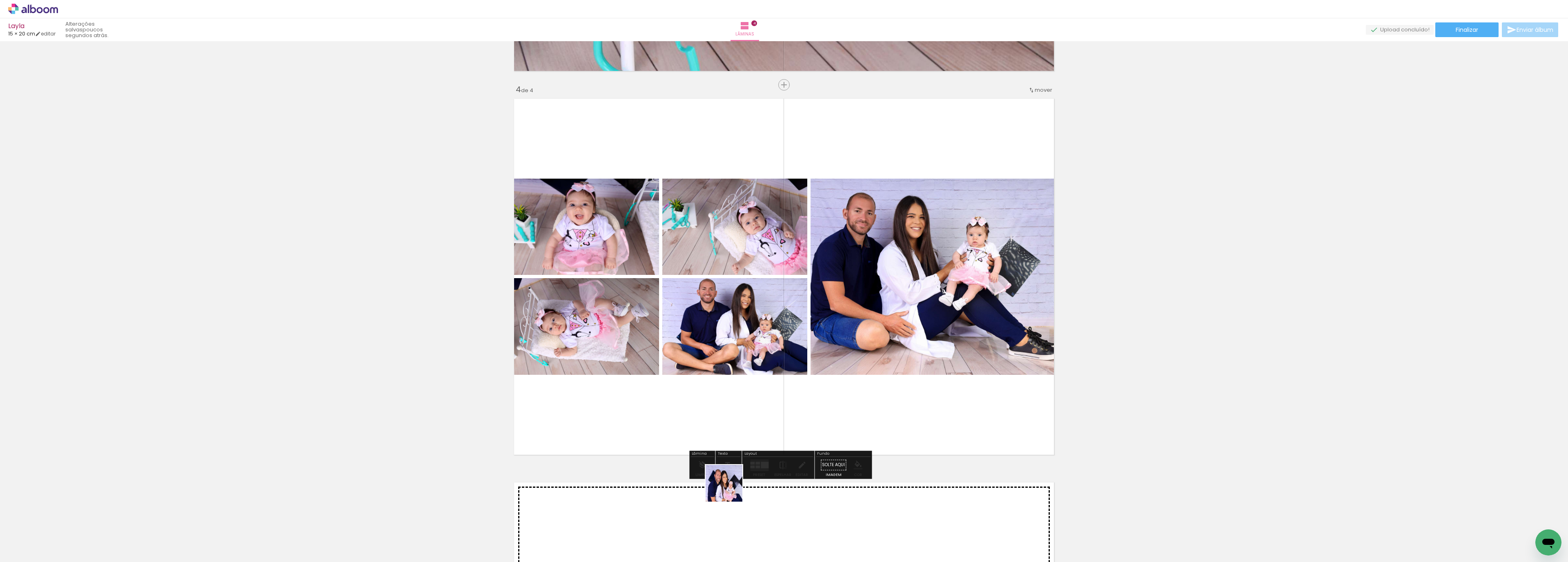
drag, startPoint x: 725, startPoint y: 544, endPoint x: 777, endPoint y: 527, distance: 54.7
click at [747, 370] on quentale-workspace at bounding box center [784, 281] width 1568 height 562
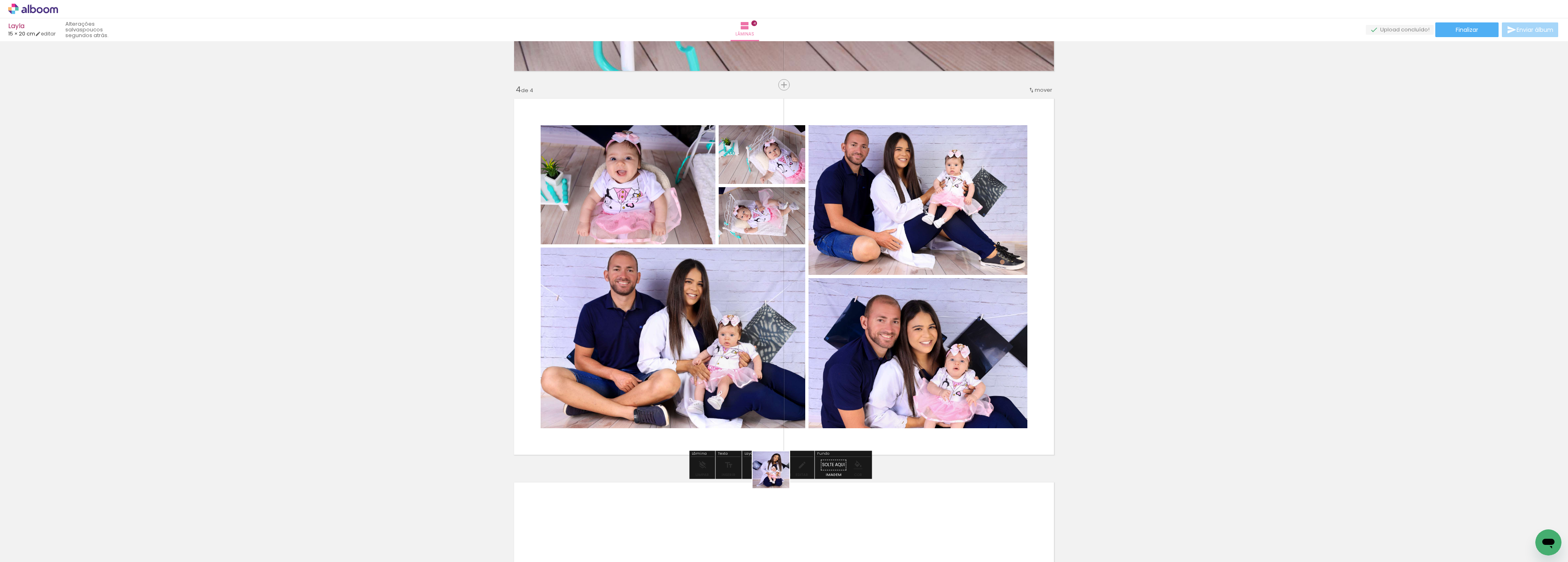
drag, startPoint x: 778, startPoint y: 540, endPoint x: 772, endPoint y: 345, distance: 195.1
click at [772, 345] on quentale-workspace at bounding box center [784, 281] width 1568 height 562
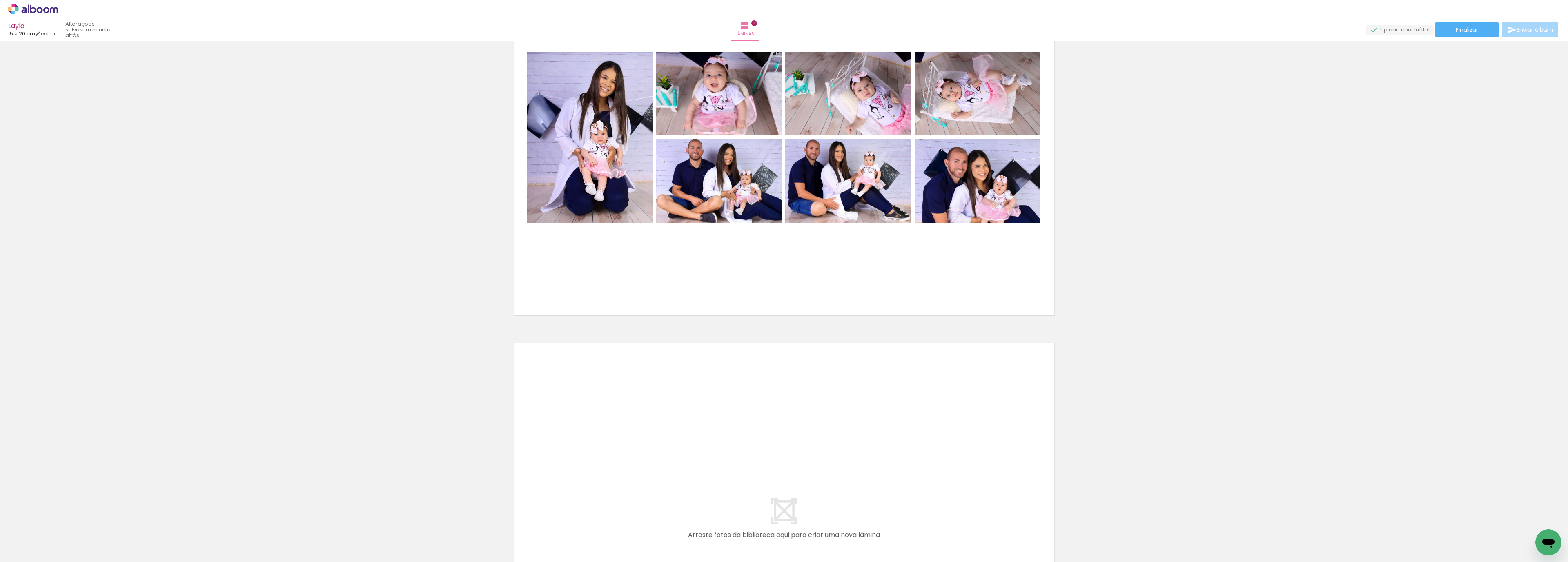
scroll to position [1088, 0]
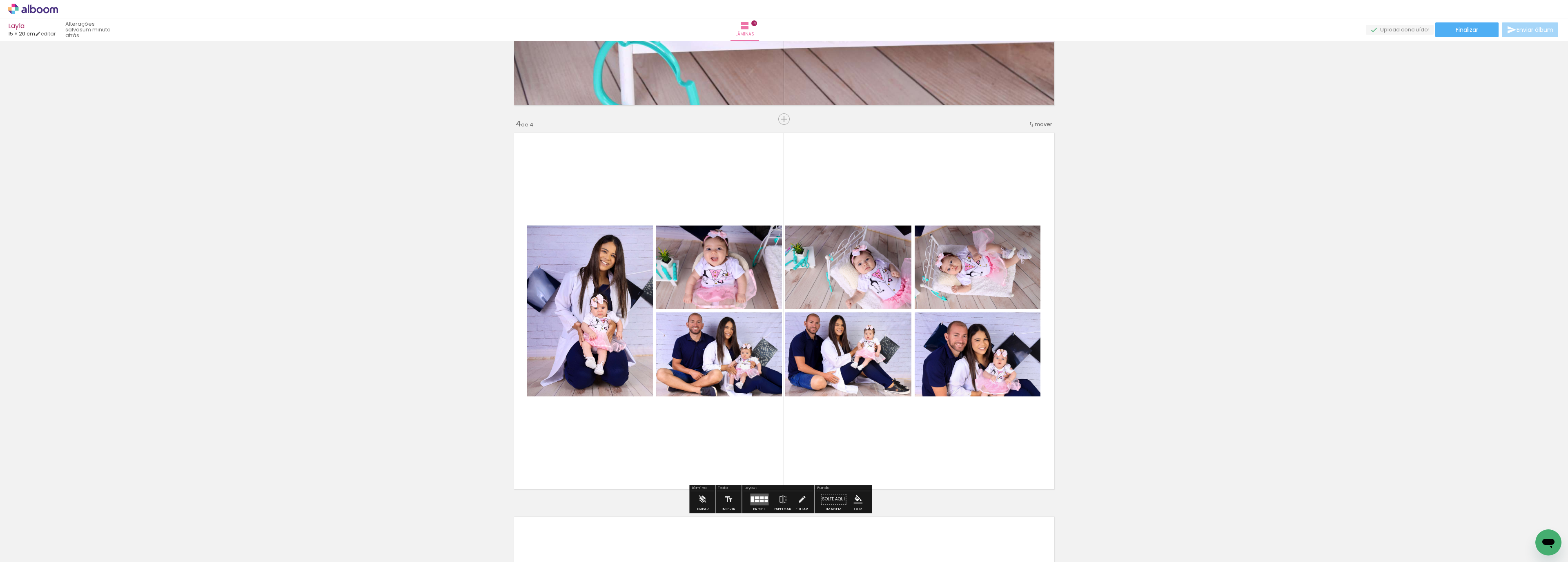
click at [756, 500] on div at bounding box center [757, 501] width 4 height 2
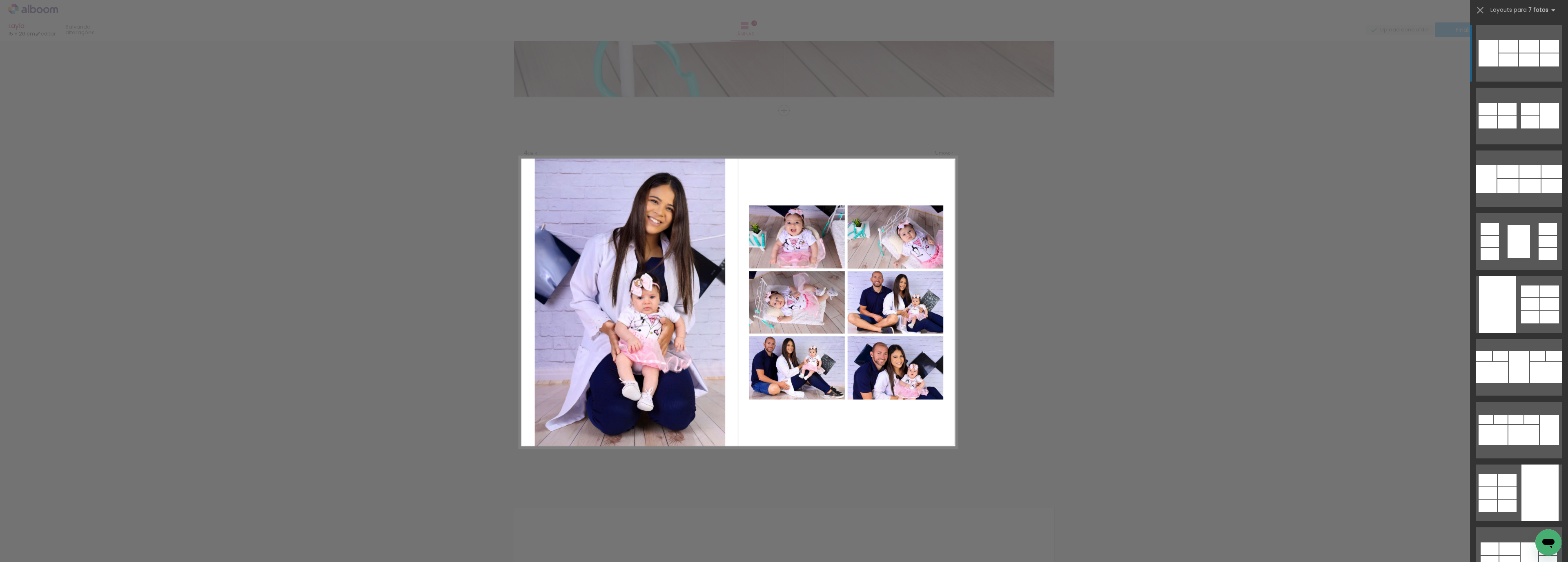
scroll to position [1122, 0]
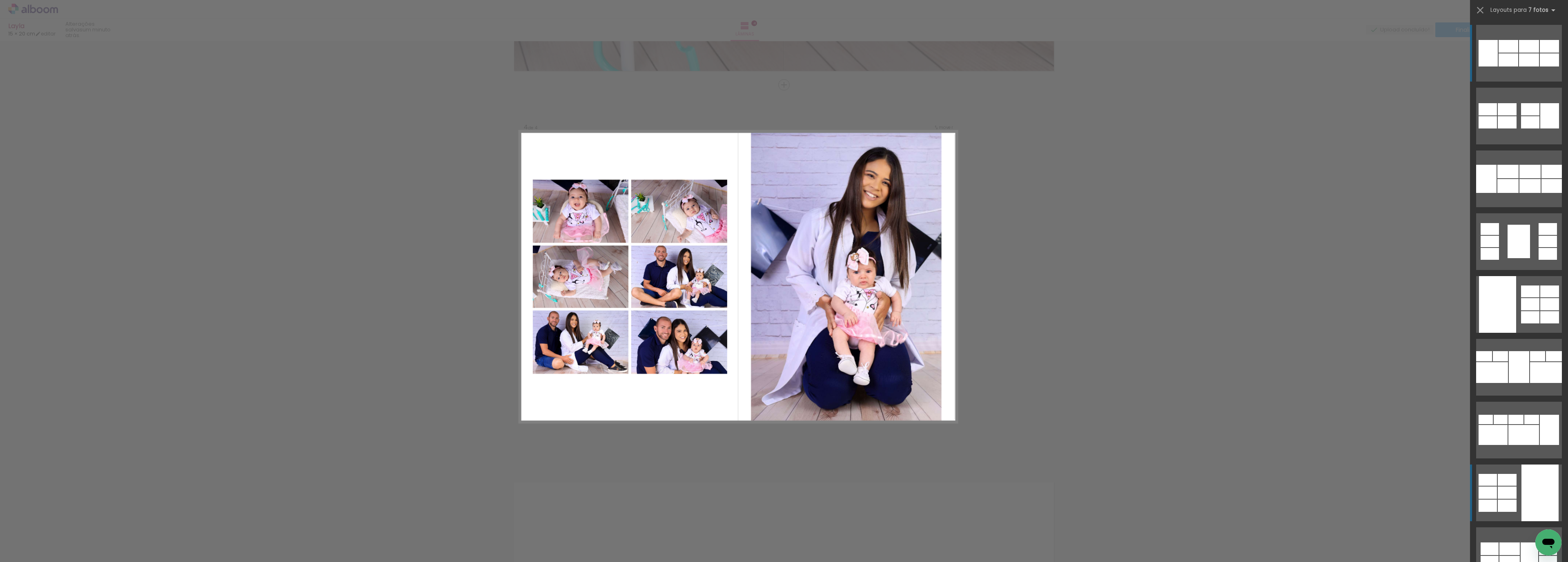
click at [1511, 490] on quentale-layouter at bounding box center [1519, 493] width 86 height 57
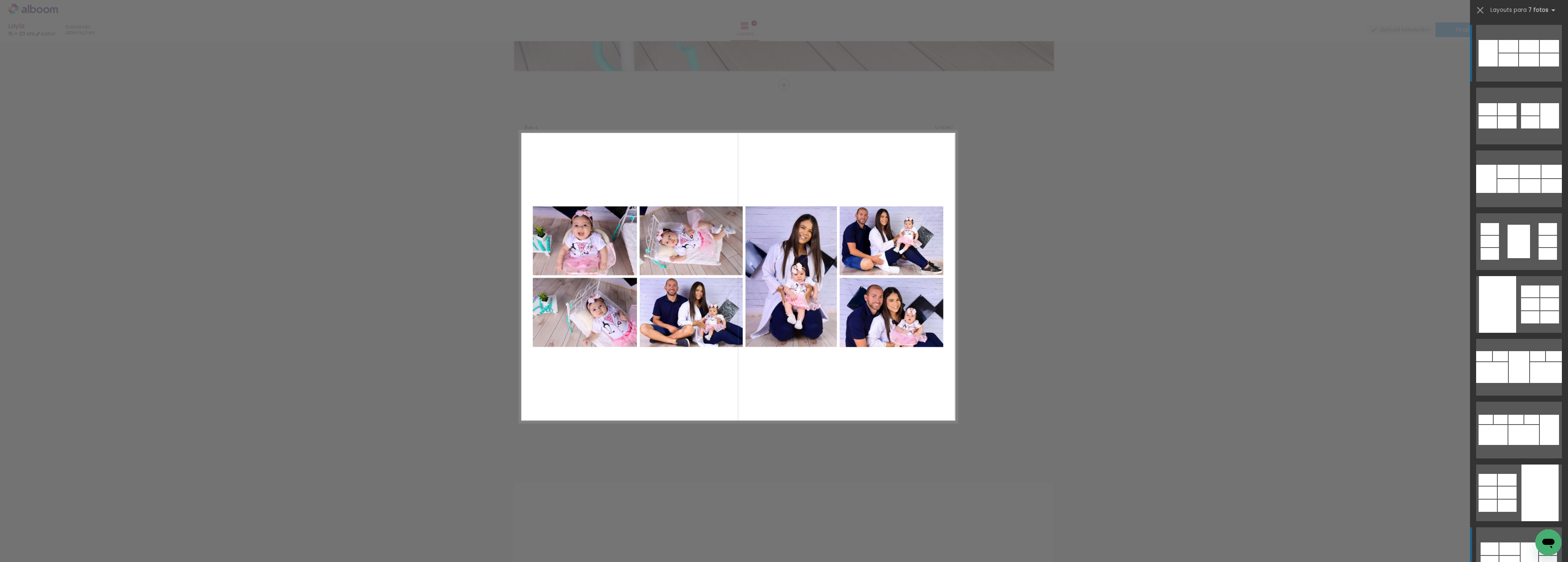
scroll to position [245, 0]
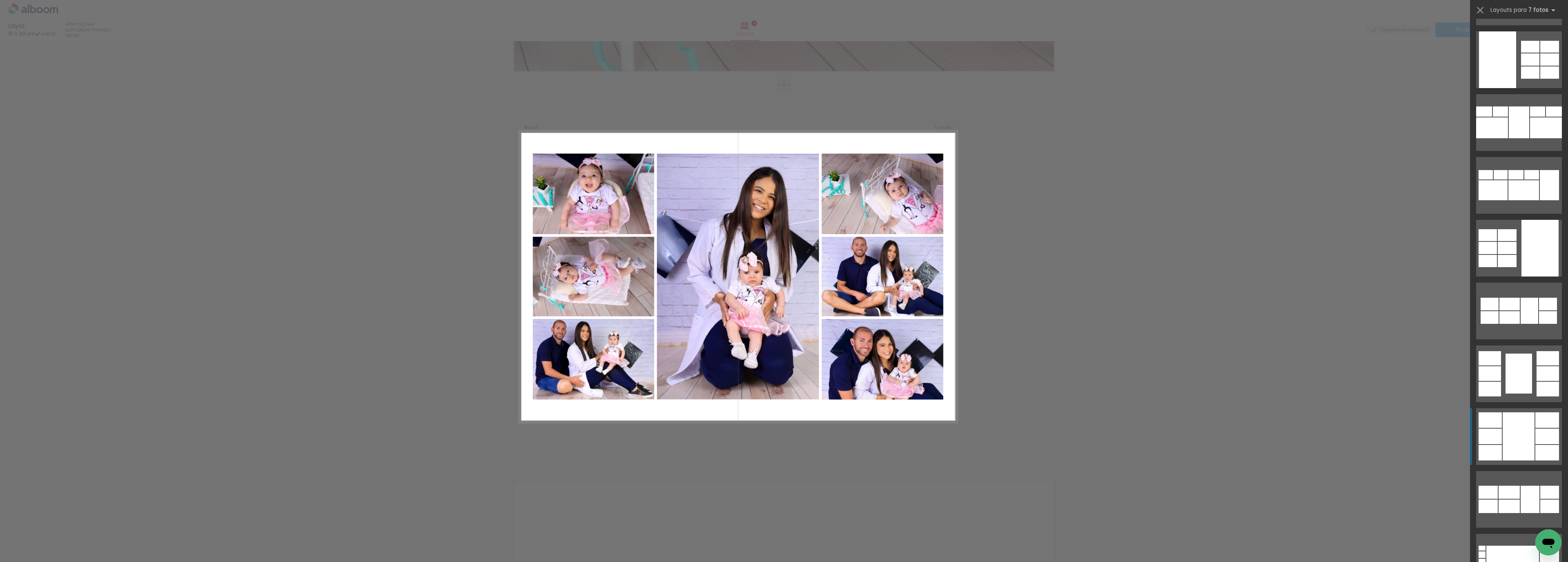
click at [1503, 438] on div at bounding box center [1519, 436] width 32 height 48
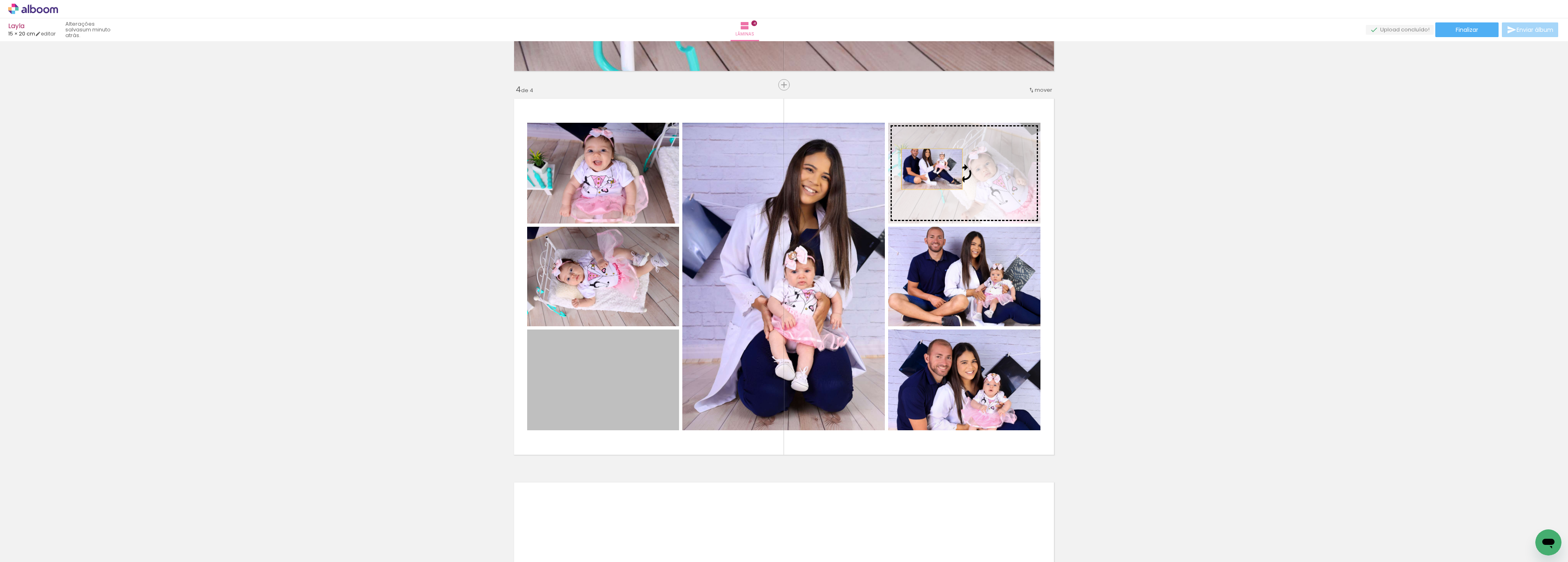
drag, startPoint x: 615, startPoint y: 398, endPoint x: 927, endPoint y: 169, distance: 387.0
click at [0, 0] on slot at bounding box center [0, 0] width 0 height 0
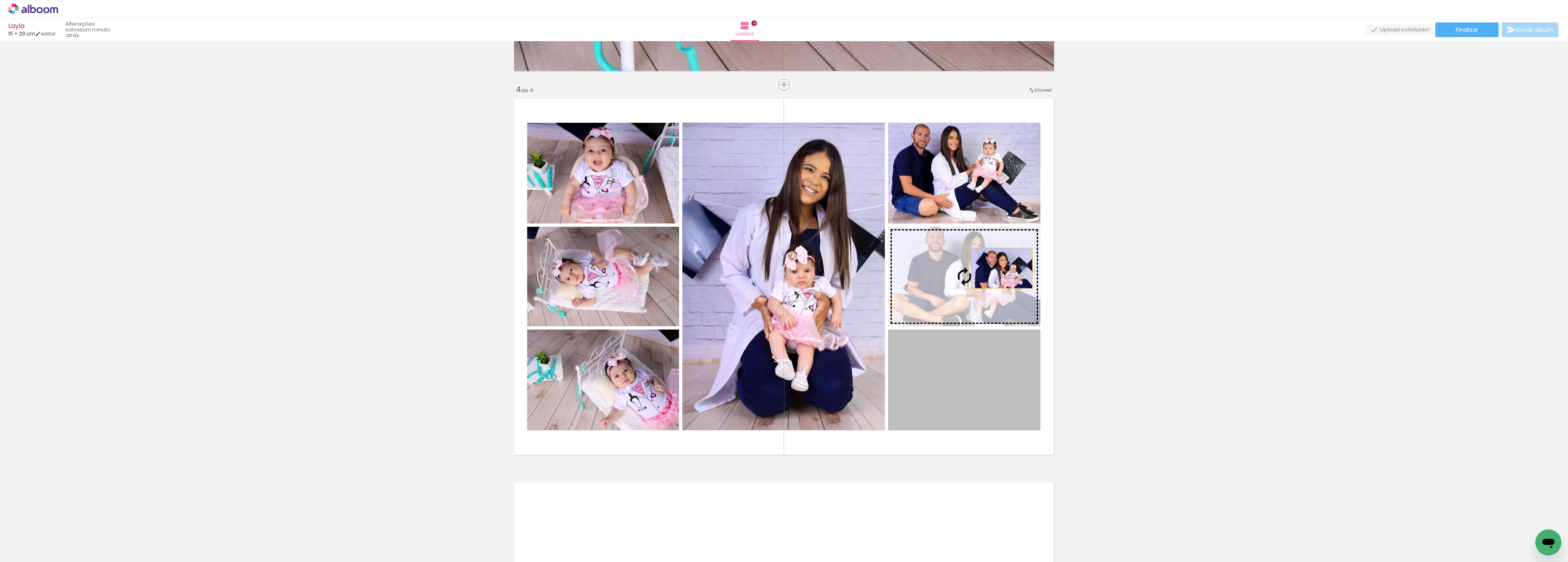
drag, startPoint x: 988, startPoint y: 384, endPoint x: 997, endPoint y: 268, distance: 116.3
click at [0, 0] on slot at bounding box center [0, 0] width 0 height 0
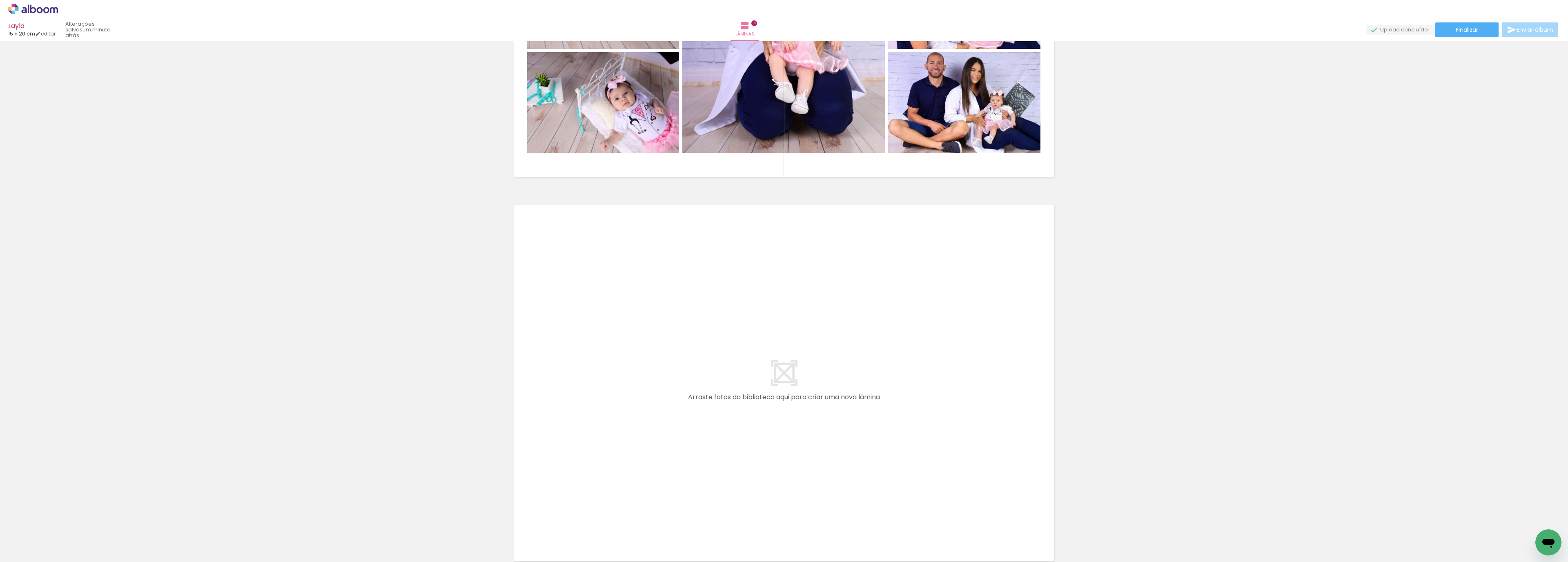
scroll to position [1481, 0]
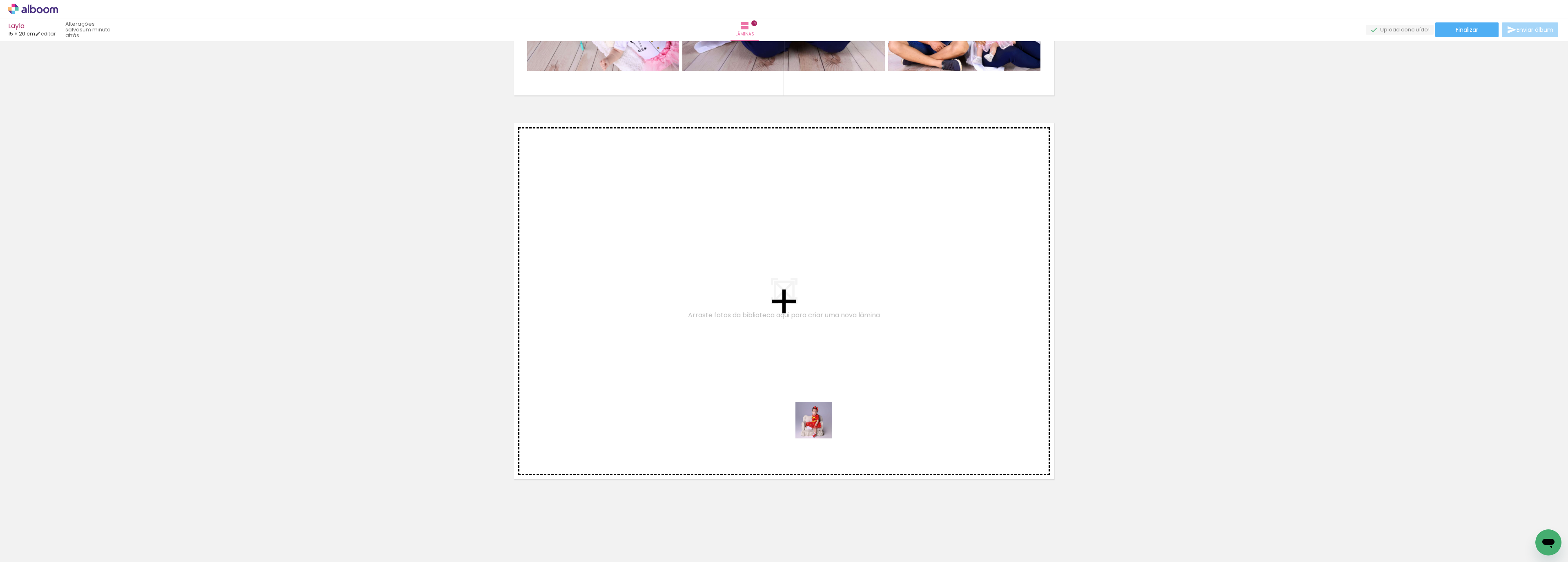
drag, startPoint x: 824, startPoint y: 544, endPoint x: 820, endPoint y: 372, distance: 172.0
click at [820, 372] on quentale-workspace at bounding box center [784, 281] width 1568 height 562
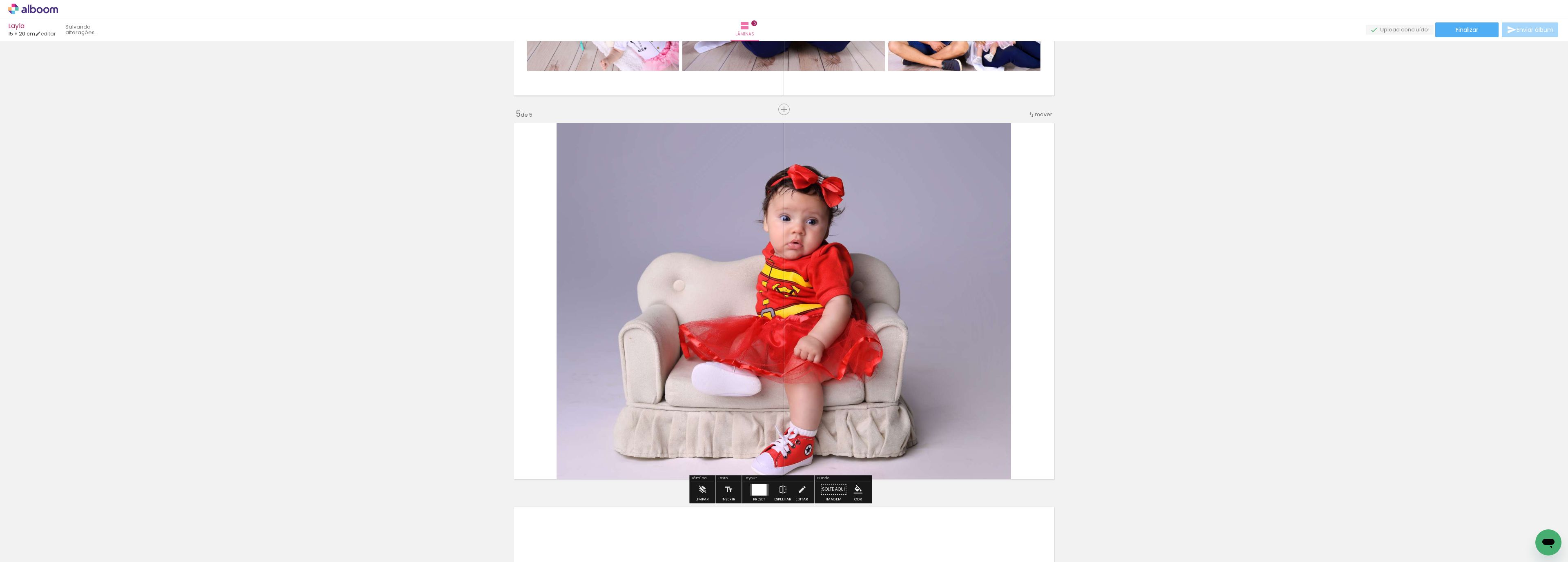
scroll to position [1506, 0]
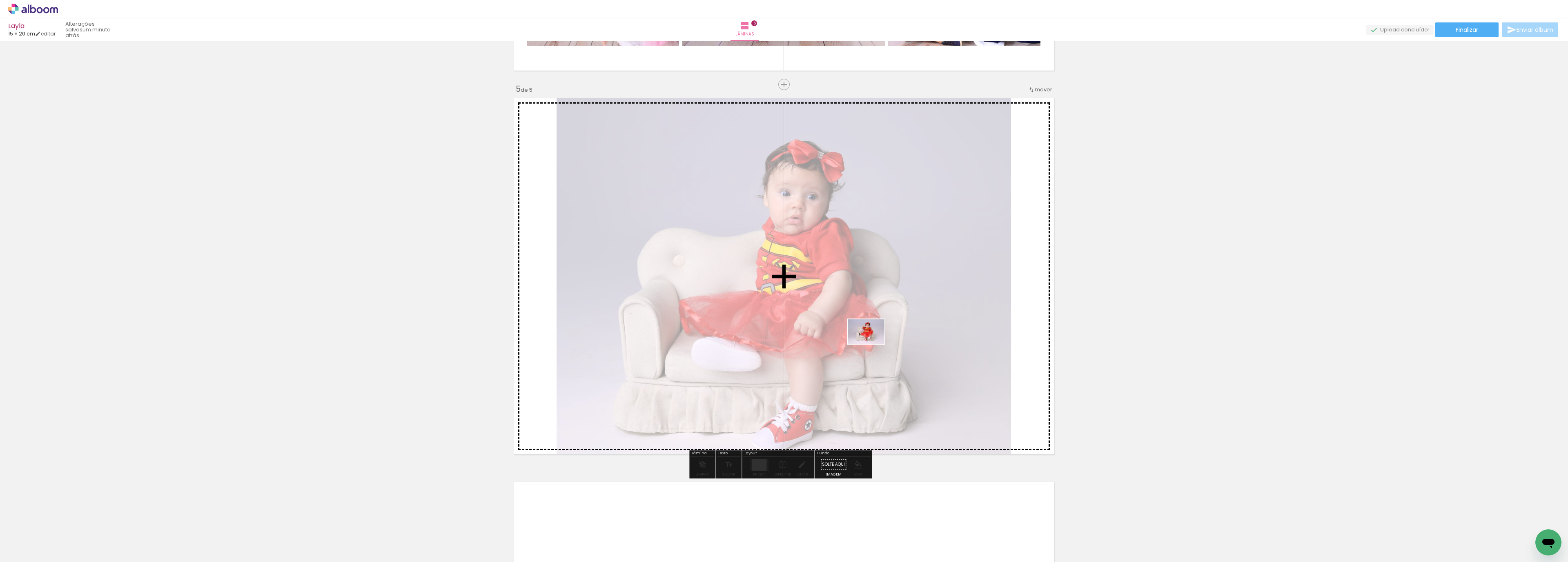
drag, startPoint x: 1120, startPoint y: 522, endPoint x: 866, endPoint y: 338, distance: 313.6
click at [866, 338] on quentale-workspace at bounding box center [784, 281] width 1568 height 562
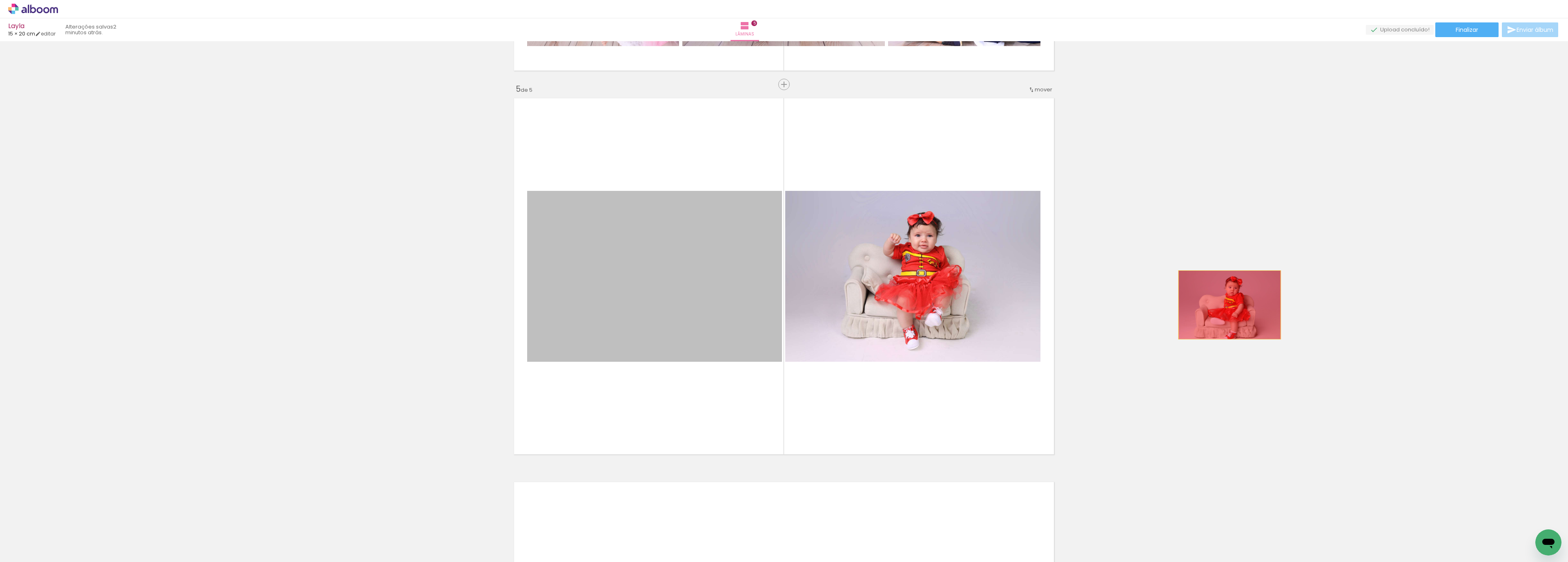
drag, startPoint x: 683, startPoint y: 311, endPoint x: 1152, endPoint y: 354, distance: 471.0
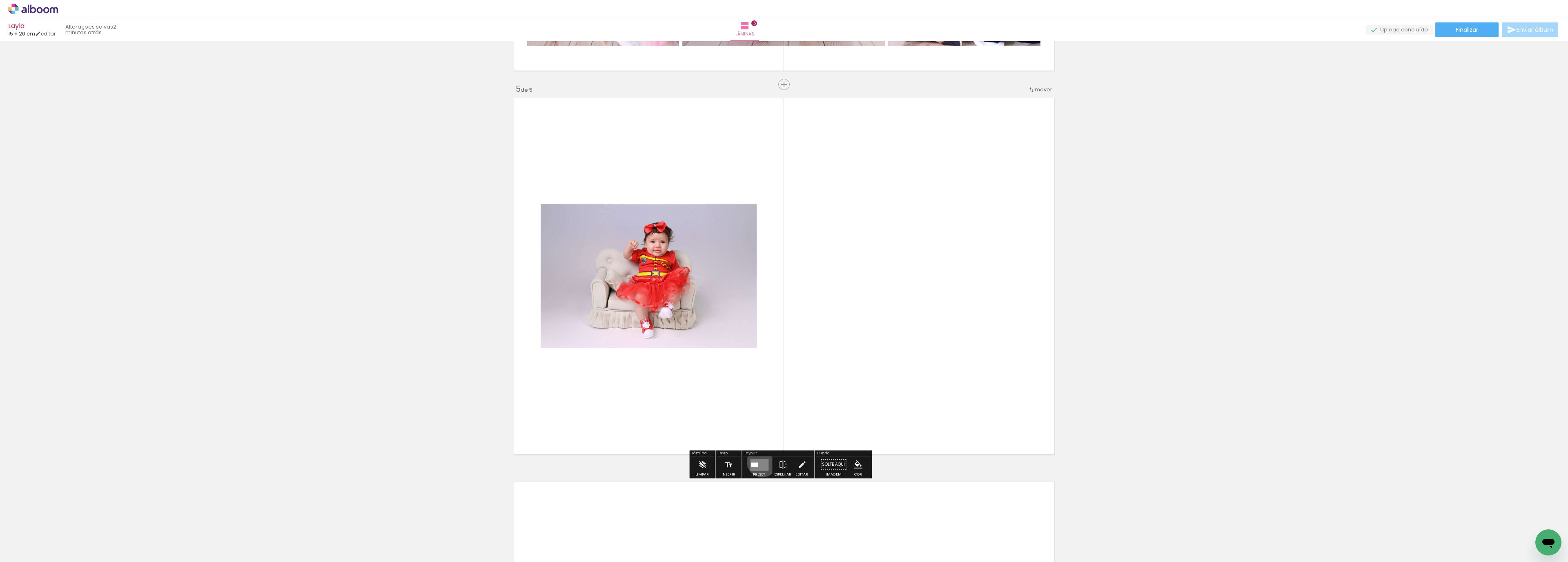
click at [760, 462] on quentale-layouter at bounding box center [759, 465] width 18 height 12
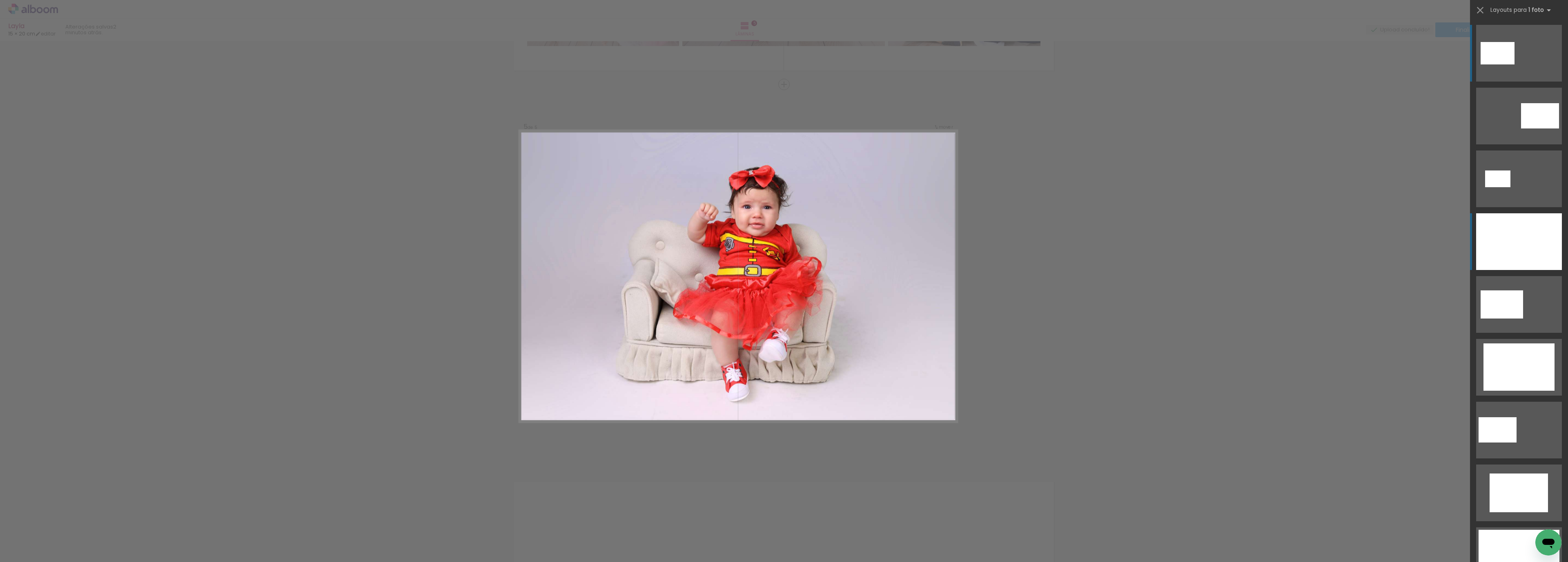
click at [1508, 254] on div at bounding box center [1519, 241] width 86 height 57
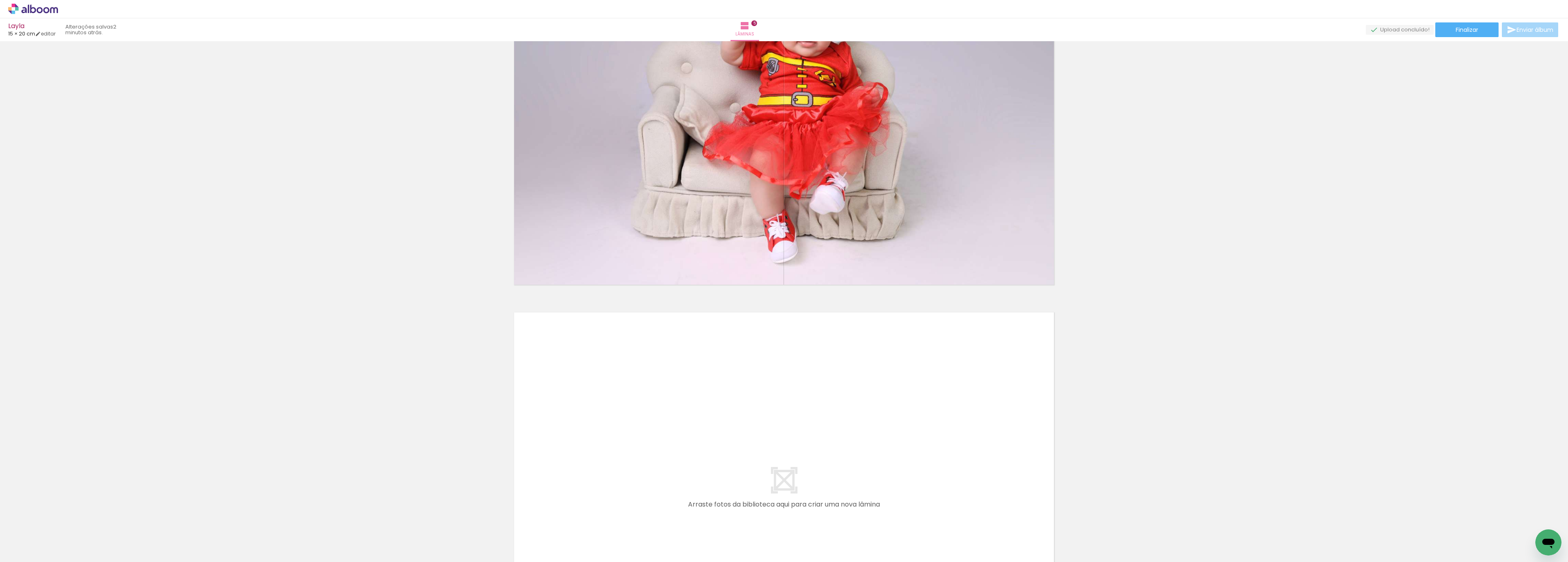
scroll to position [1682, 0]
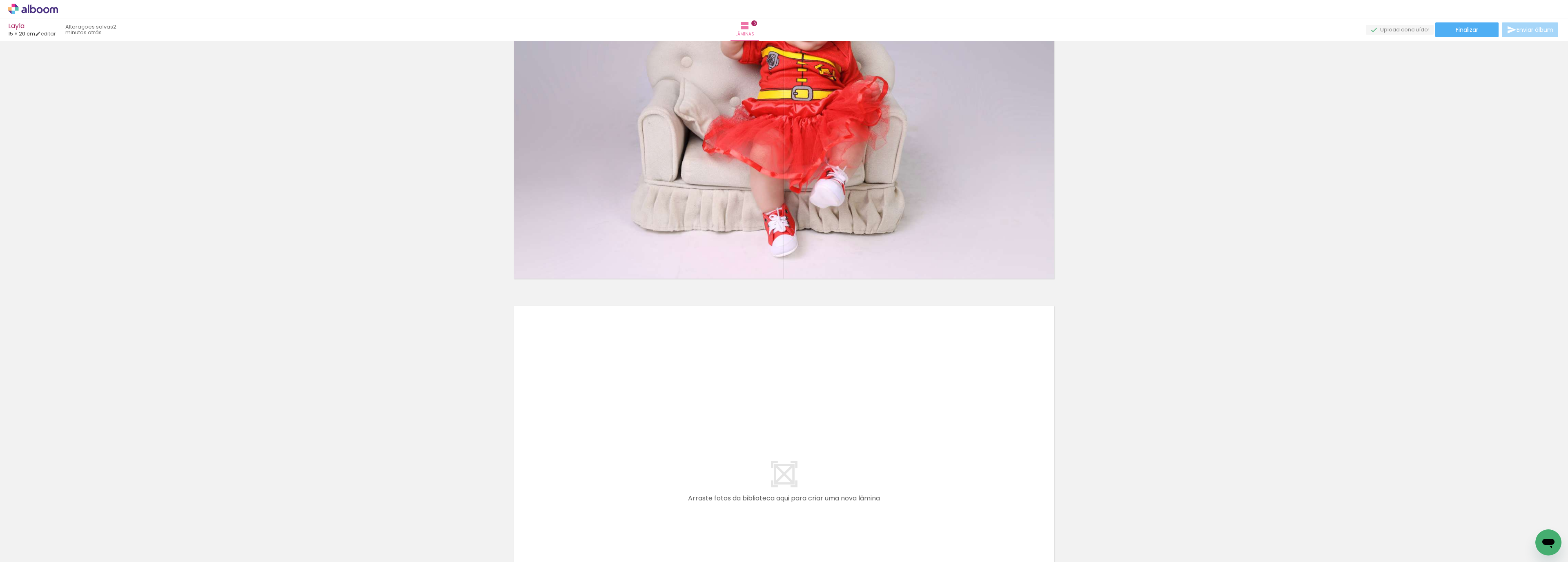
drag, startPoint x: 1554, startPoint y: 423, endPoint x: 1554, endPoint y: 474, distance: 51.0
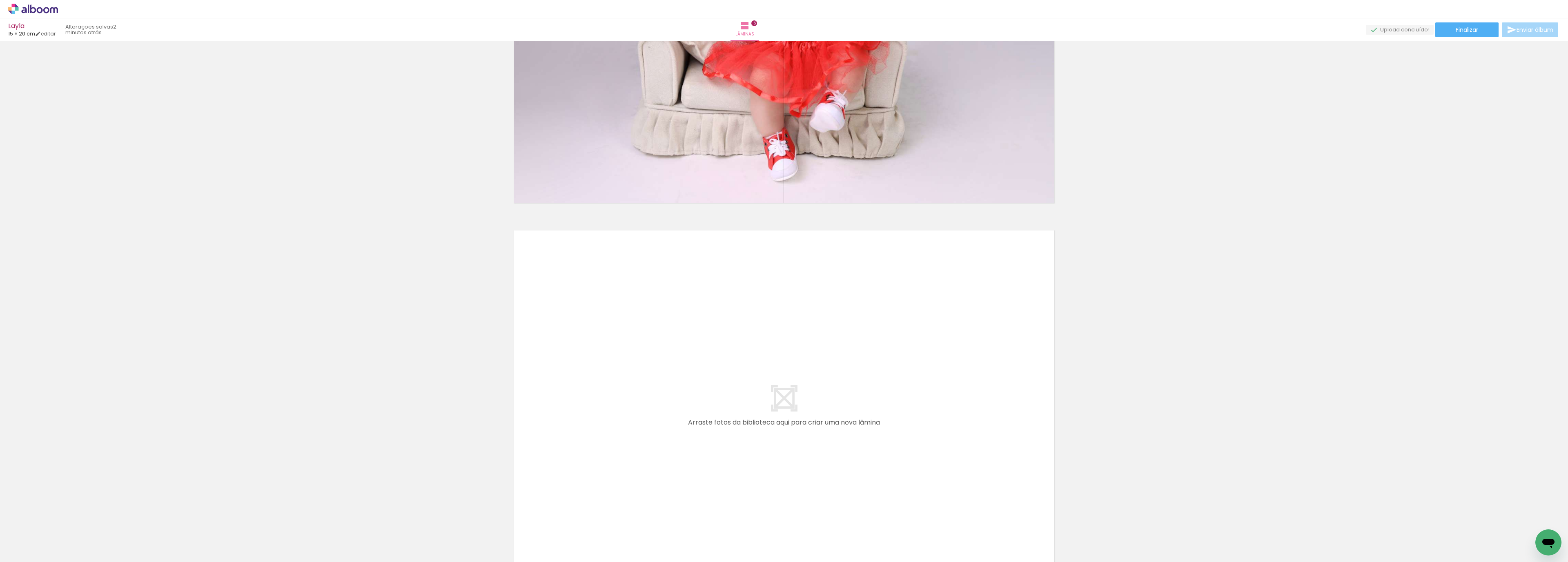
scroll to position [1851, 0]
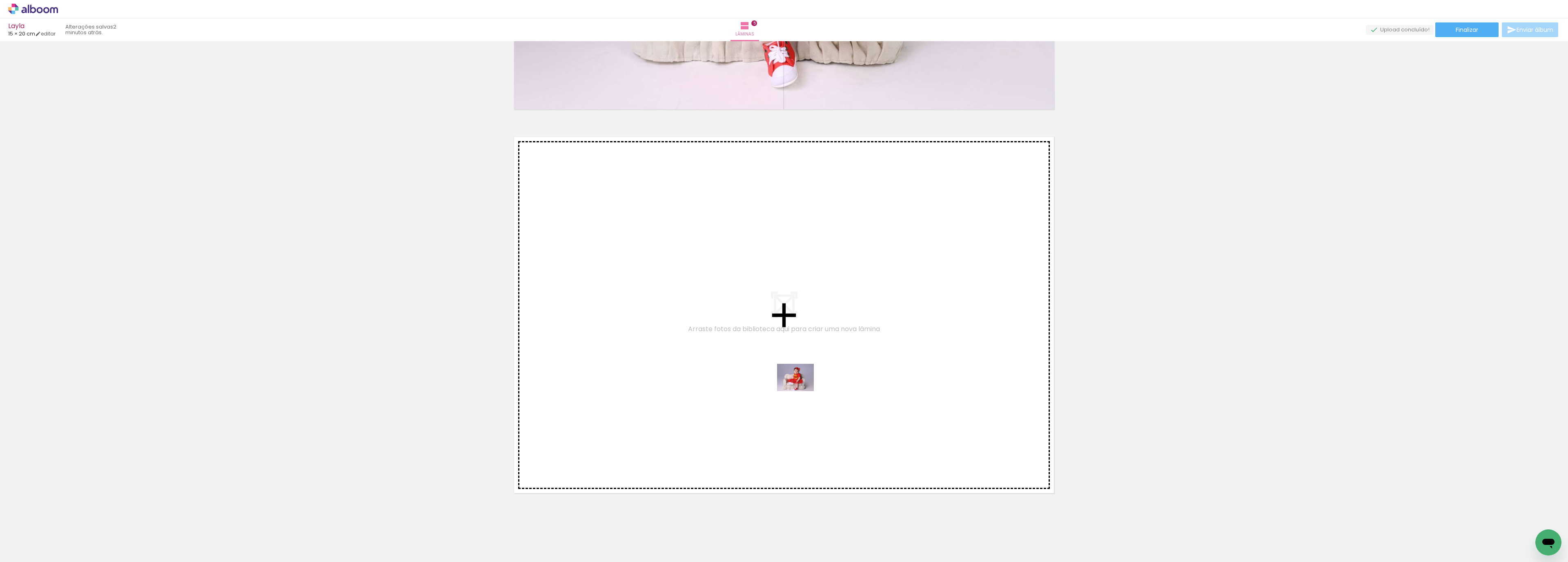
drag, startPoint x: 835, startPoint y: 543, endPoint x: 802, endPoint y: 389, distance: 157.5
click at [802, 389] on quentale-workspace at bounding box center [784, 281] width 1568 height 562
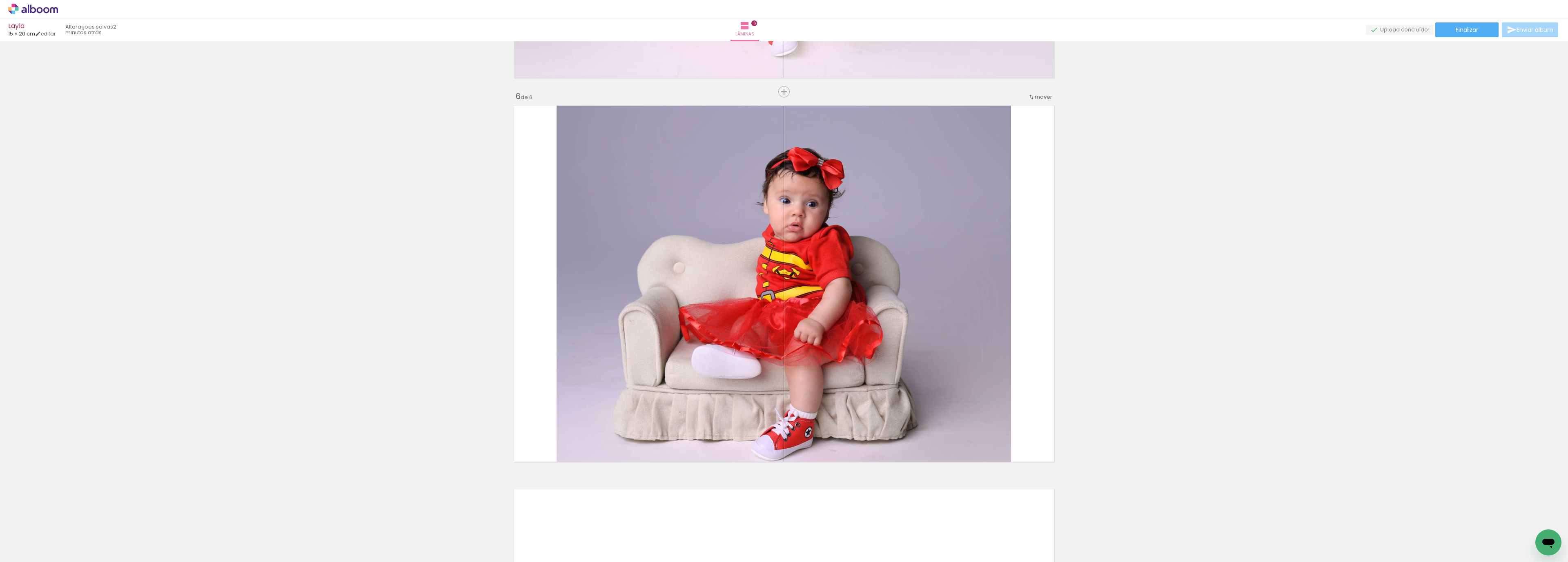
scroll to position [1890, 0]
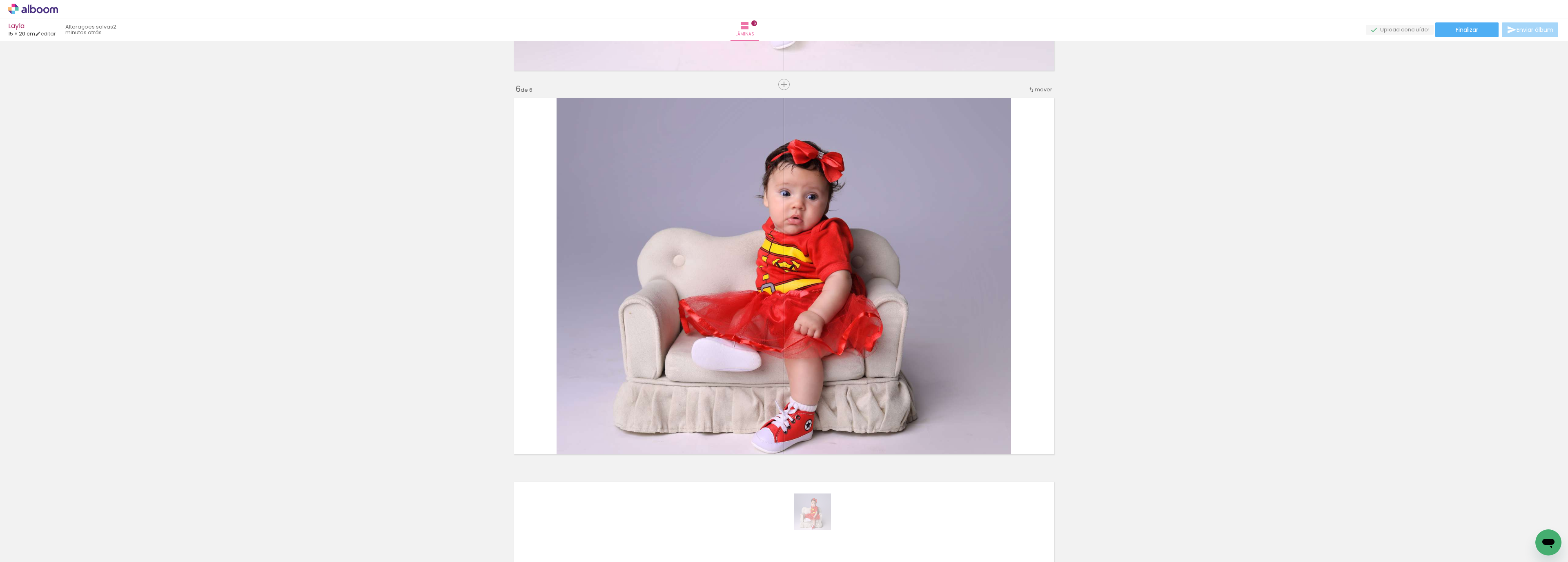
drag, startPoint x: 816, startPoint y: 536, endPoint x: 816, endPoint y: 370, distance: 166.0
click at [816, 370] on quentale-workspace at bounding box center [784, 281] width 1568 height 562
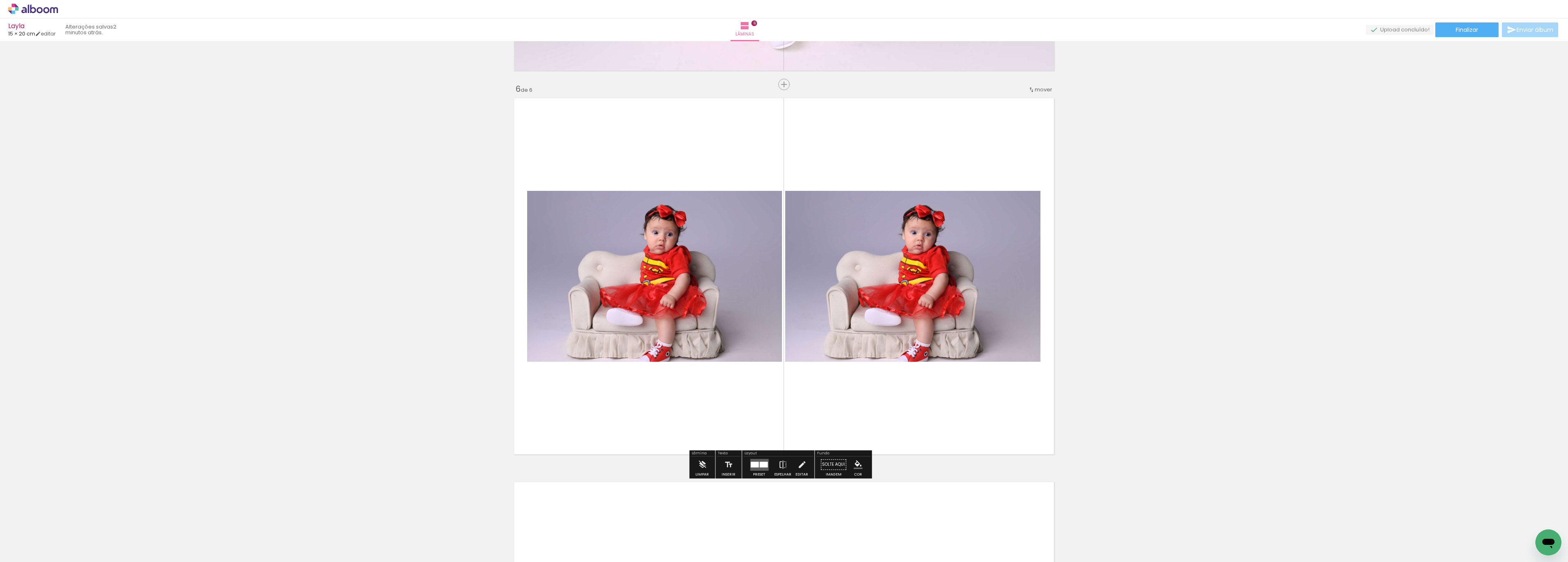
drag, startPoint x: 953, startPoint y: 344, endPoint x: 1227, endPoint y: 310, distance: 276.1
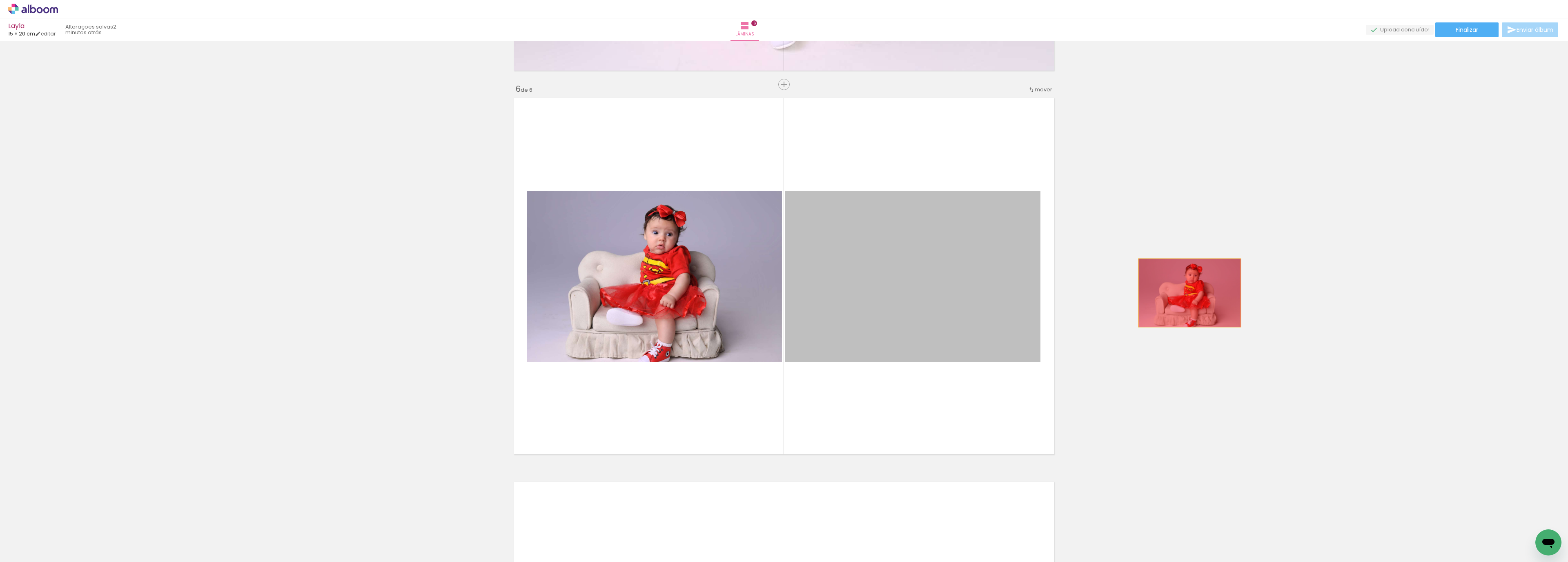
drag, startPoint x: 1008, startPoint y: 297, endPoint x: 972, endPoint y: 398, distance: 107.2
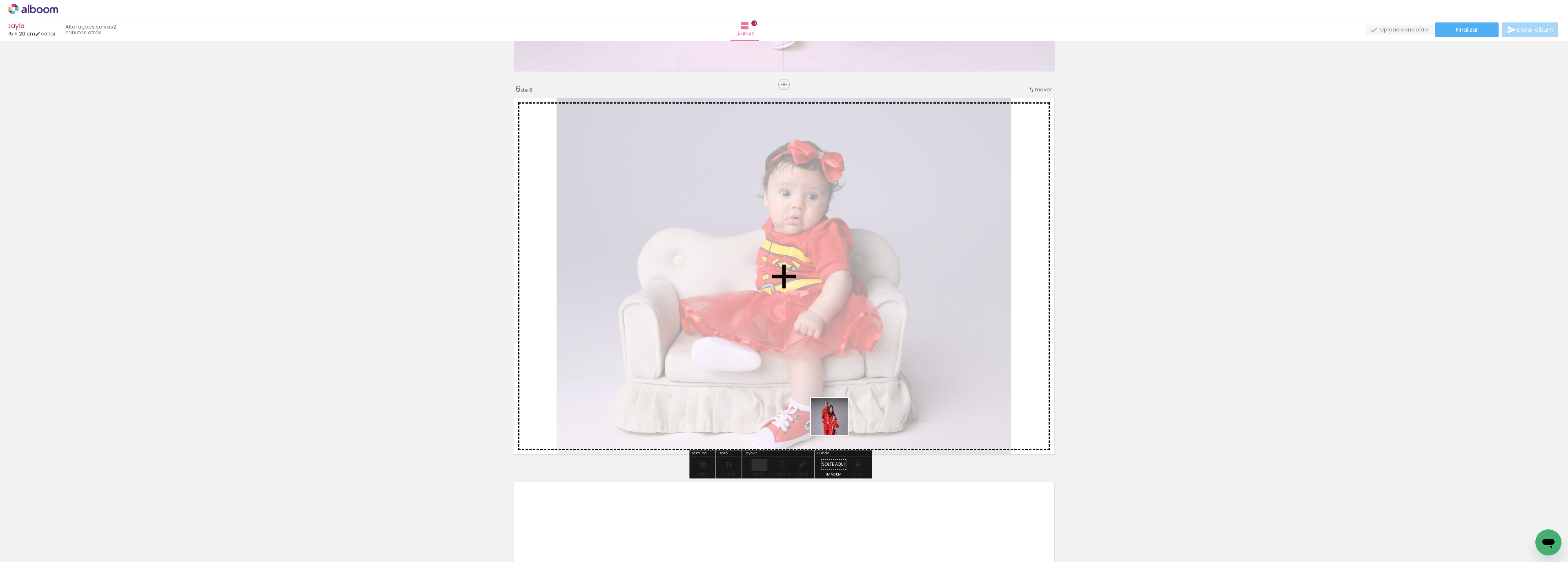
drag, startPoint x: 836, startPoint y: 423, endPoint x: 898, endPoint y: 512, distance: 108.5
click at [824, 369] on quentale-workspace at bounding box center [784, 281] width 1568 height 562
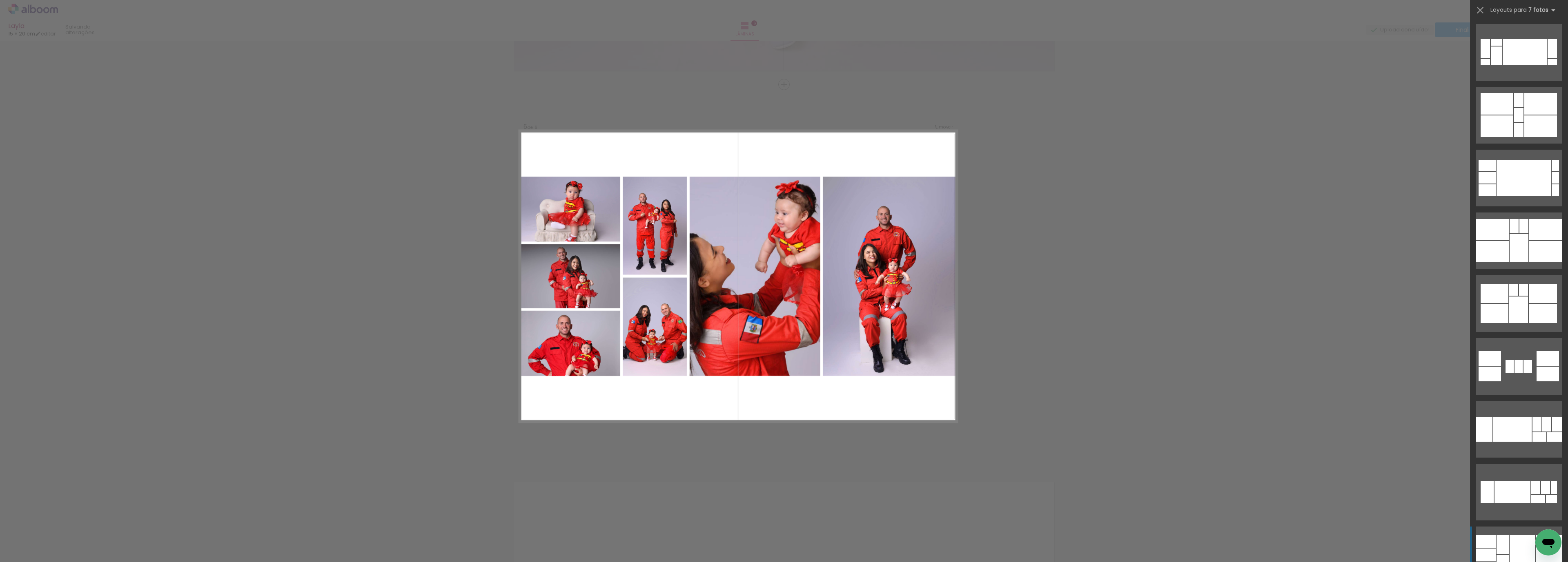
scroll to position [1129, 0]
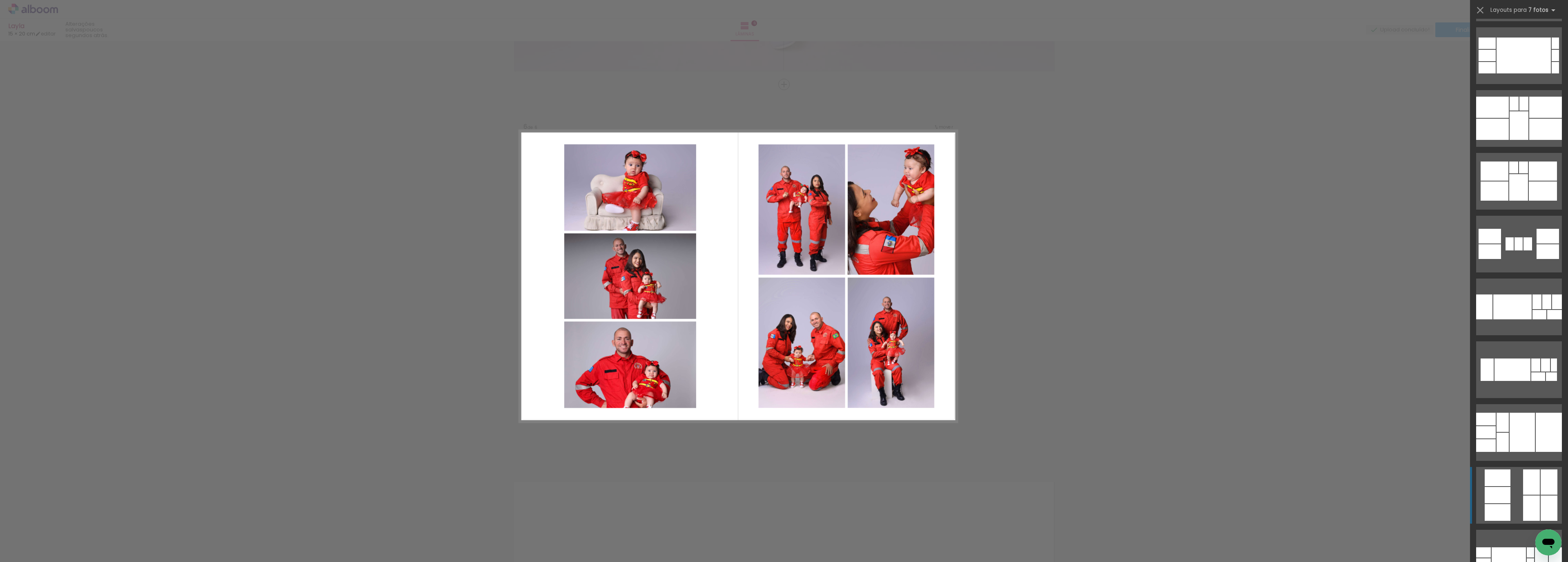
click at [1533, 496] on div at bounding box center [1531, 508] width 17 height 26
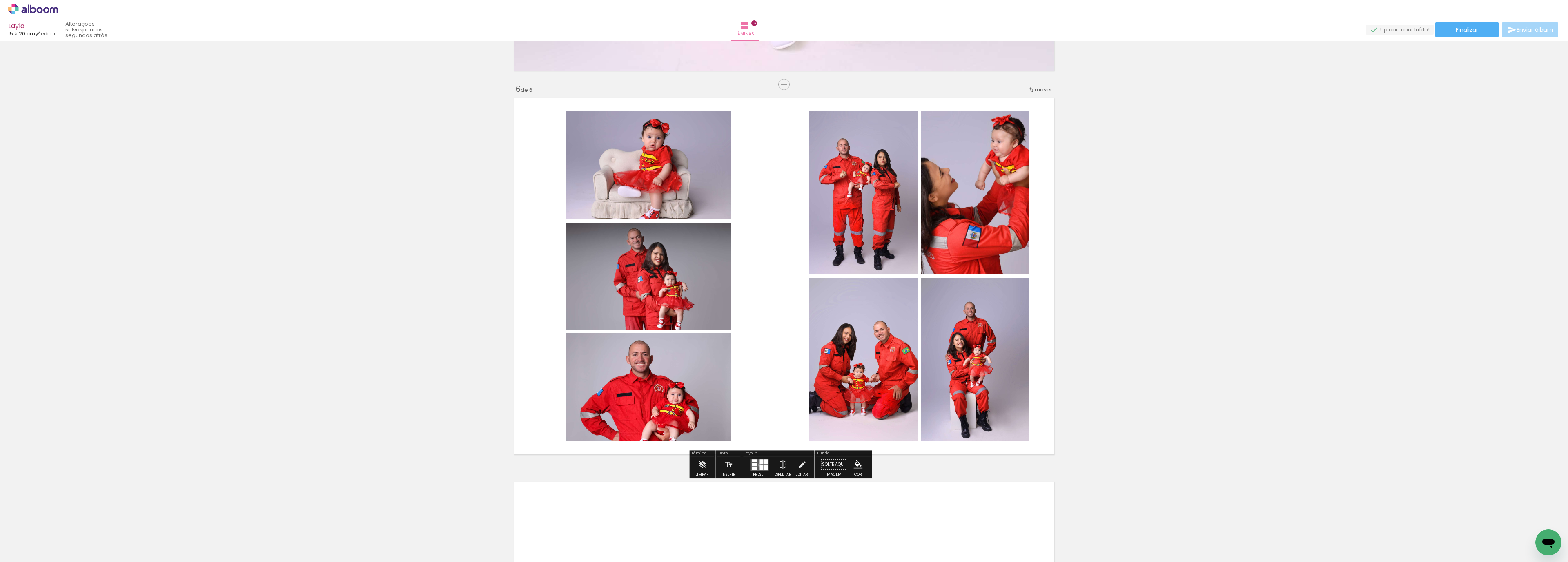
click at [760, 465] on div at bounding box center [761, 468] width 4 height 5
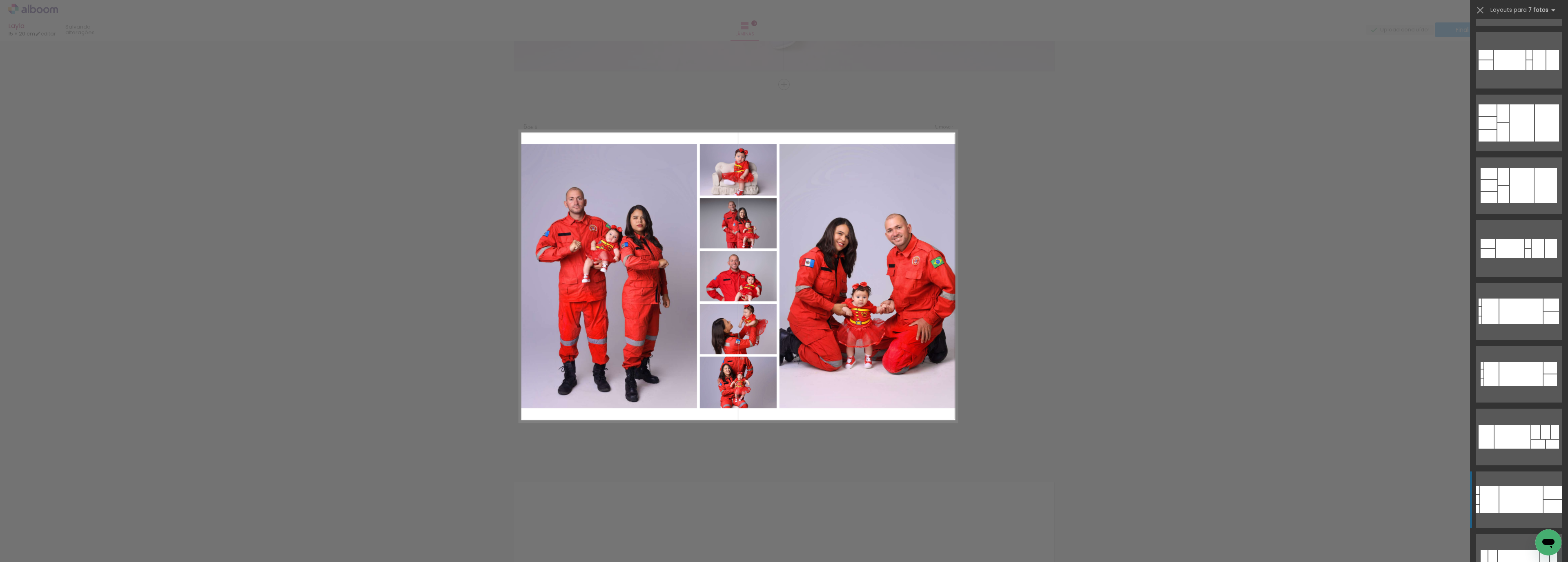
scroll to position [1873, 0]
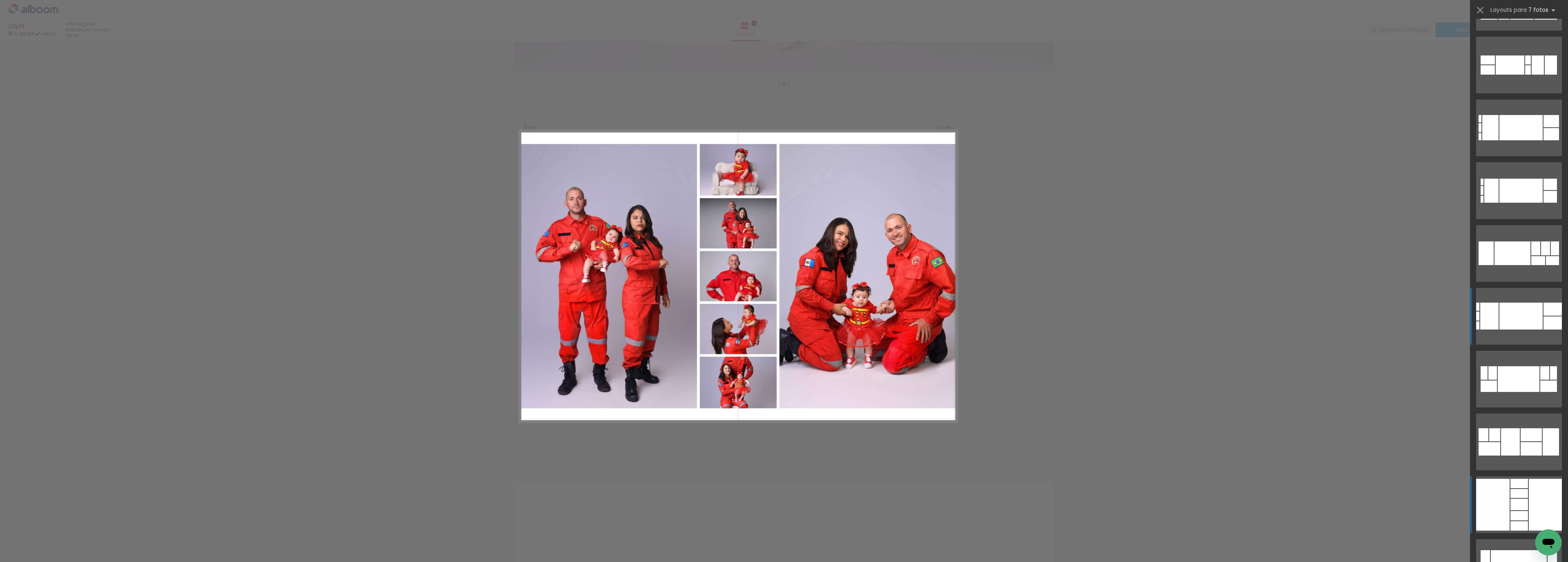
click at [1529, 495] on div at bounding box center [1545, 505] width 33 height 52
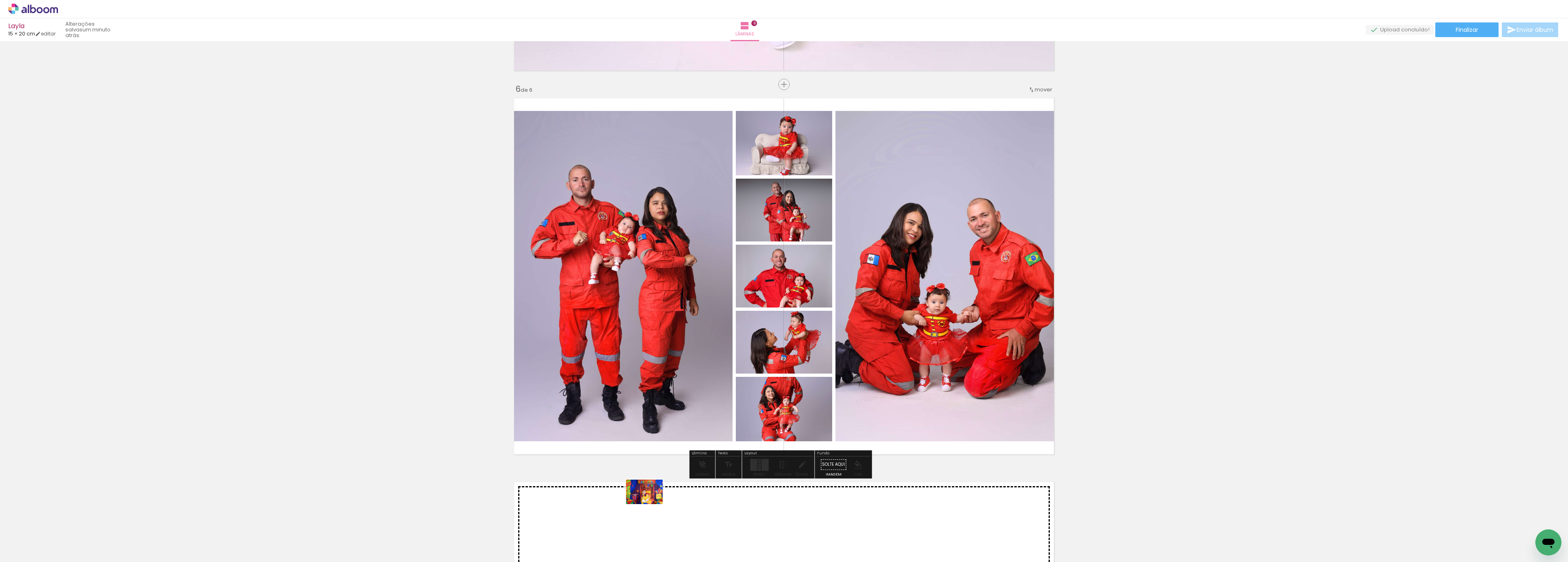
drag, startPoint x: 555, startPoint y: 539, endPoint x: 651, endPoint y: 504, distance: 102.2
click at [651, 504] on quentale-workspace at bounding box center [784, 281] width 1568 height 562
